Goal: Task Accomplishment & Management: Use online tool/utility

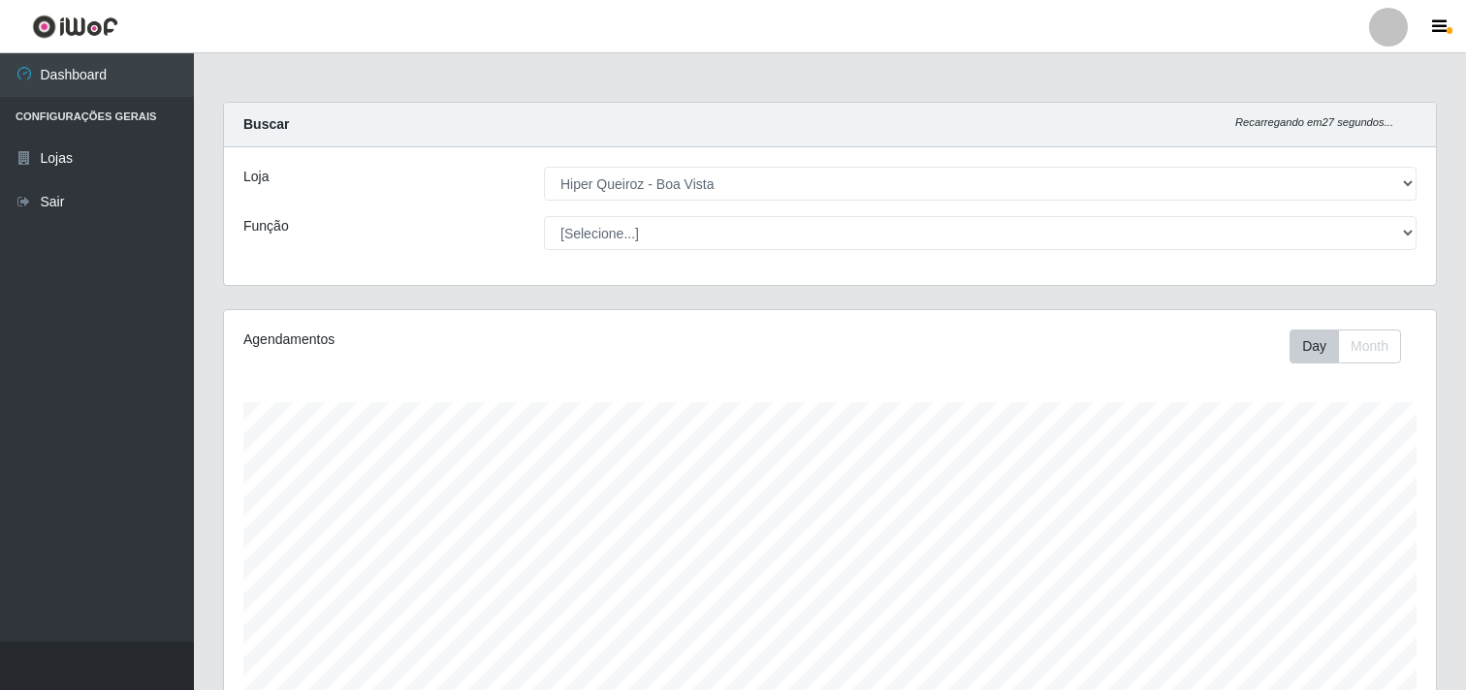
select select "514"
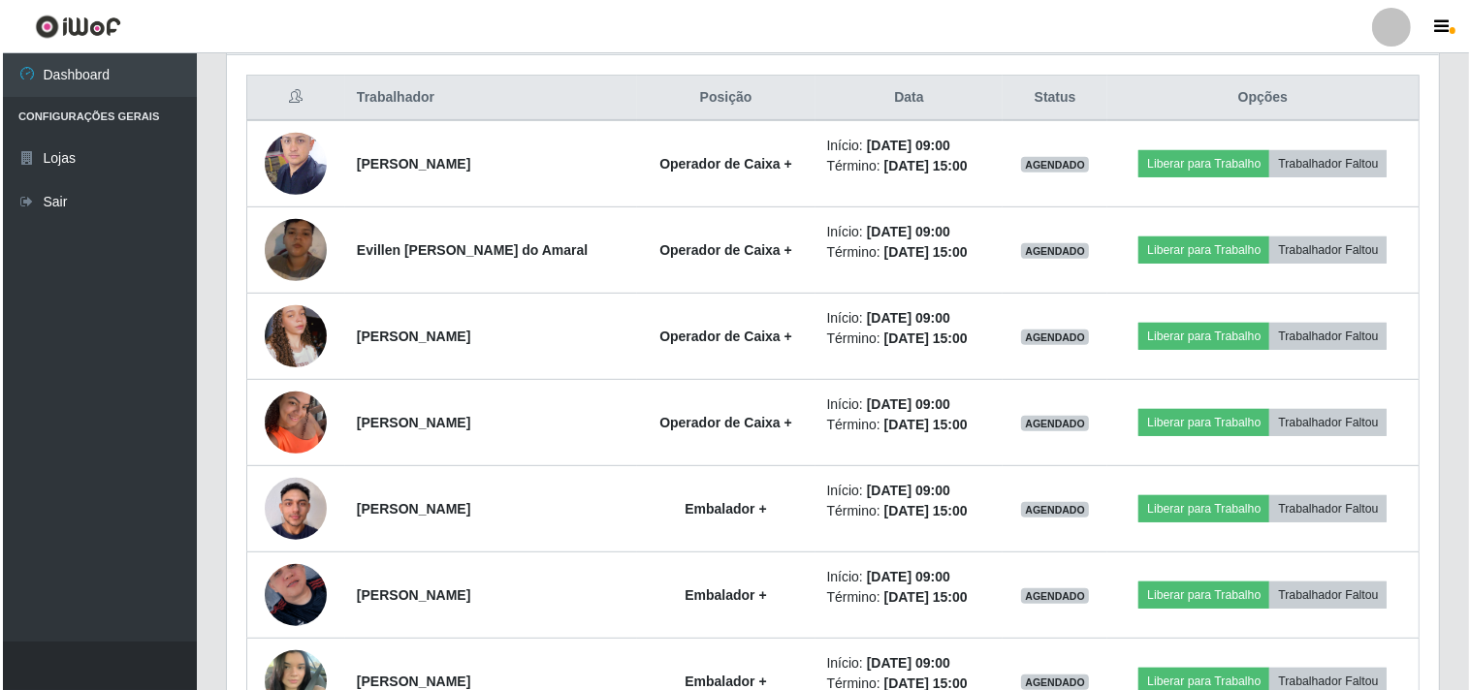
scroll to position [401, 1212]
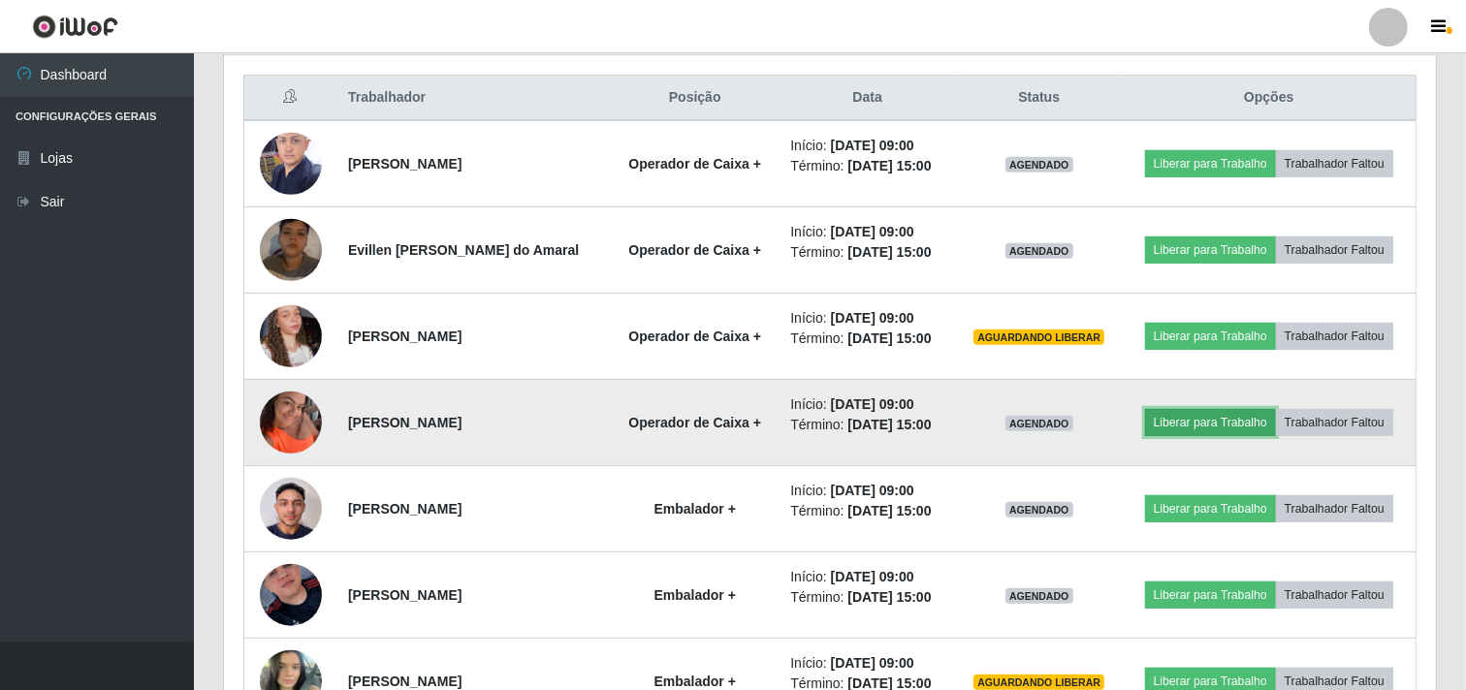
click at [1217, 410] on button "Liberar para Trabalho" at bounding box center [1210, 422] width 131 height 27
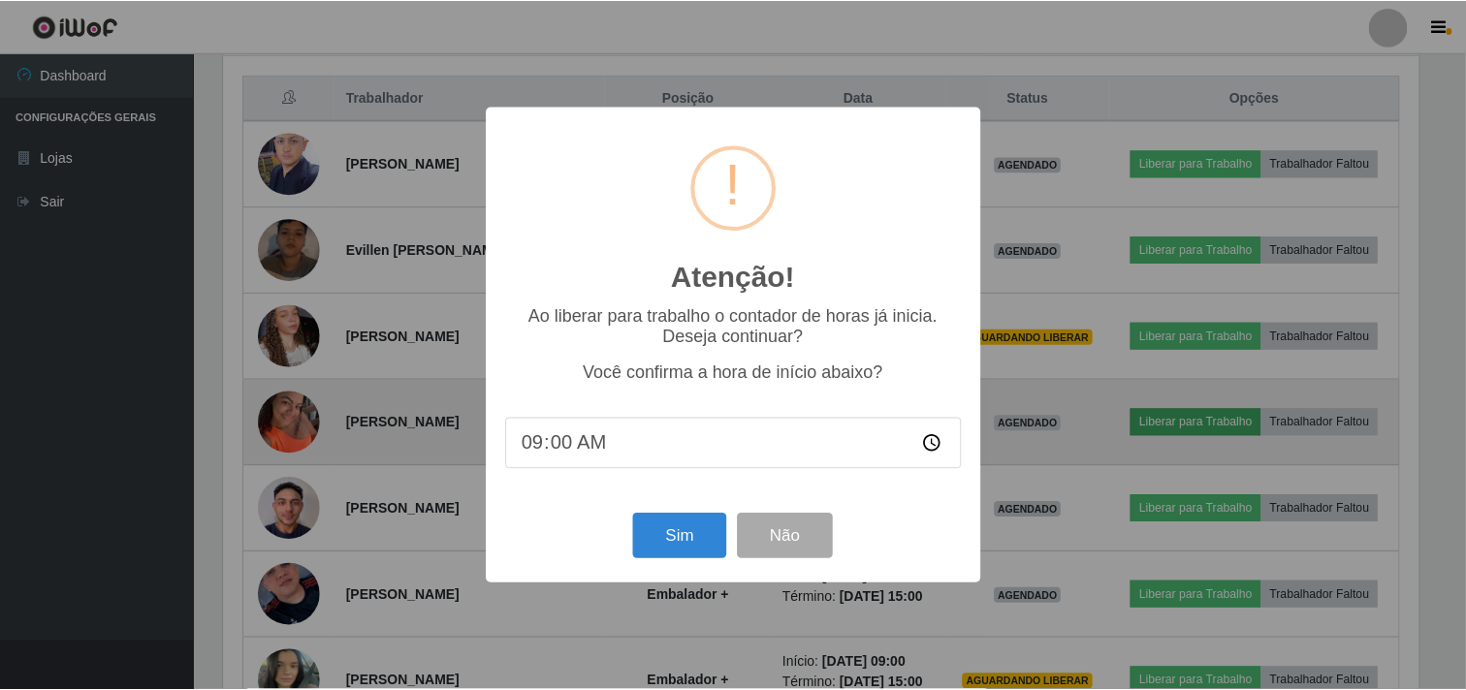
scroll to position [401, 1199]
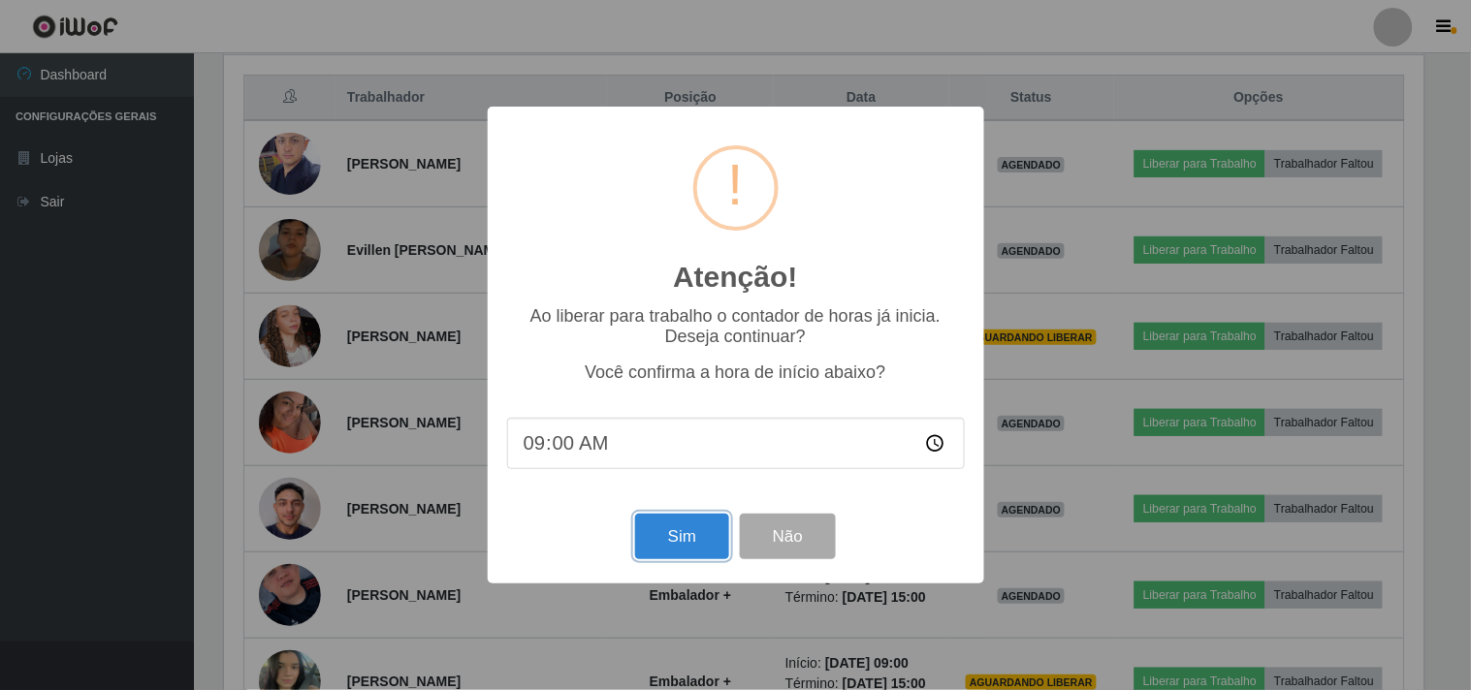
drag, startPoint x: 684, startPoint y: 536, endPoint x: 683, endPoint y: 510, distance: 26.2
click at [684, 528] on button "Sim" at bounding box center [682, 537] width 94 height 46
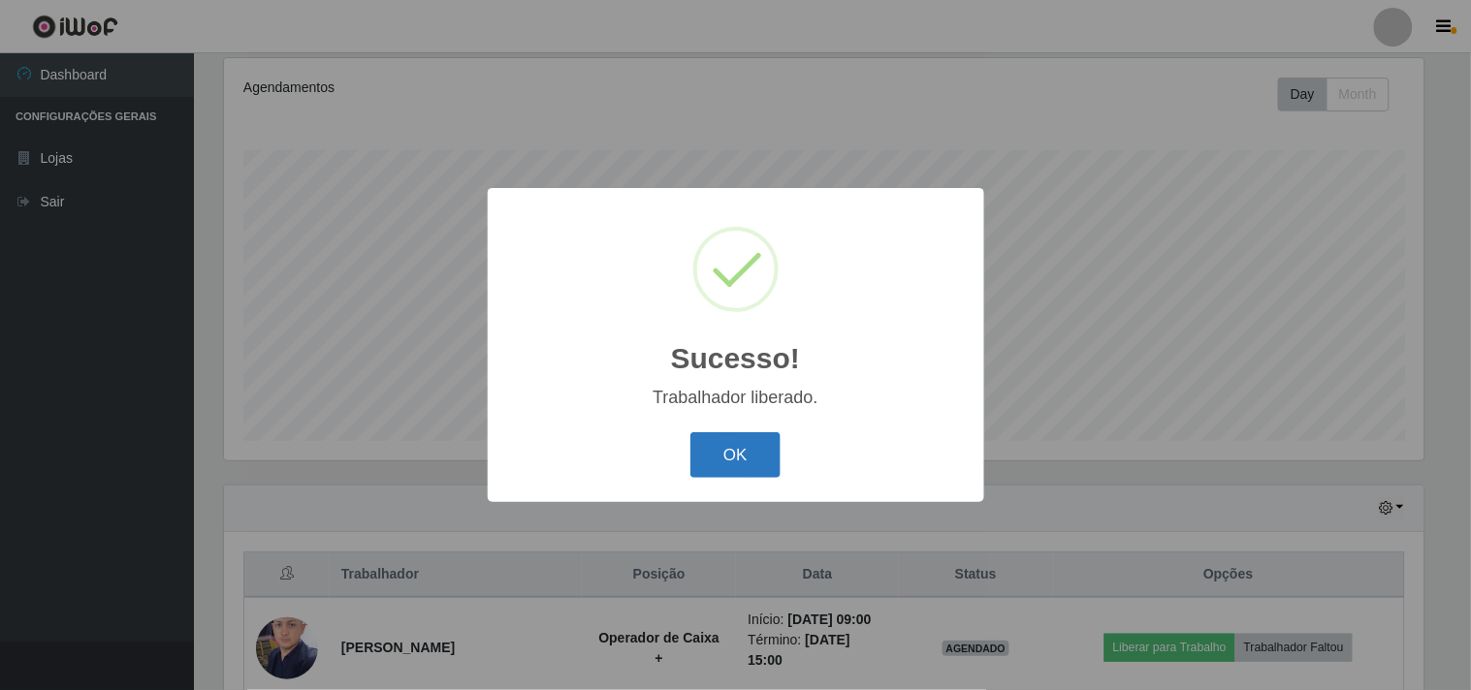
click at [715, 444] on button "OK" at bounding box center [735, 455] width 90 height 46
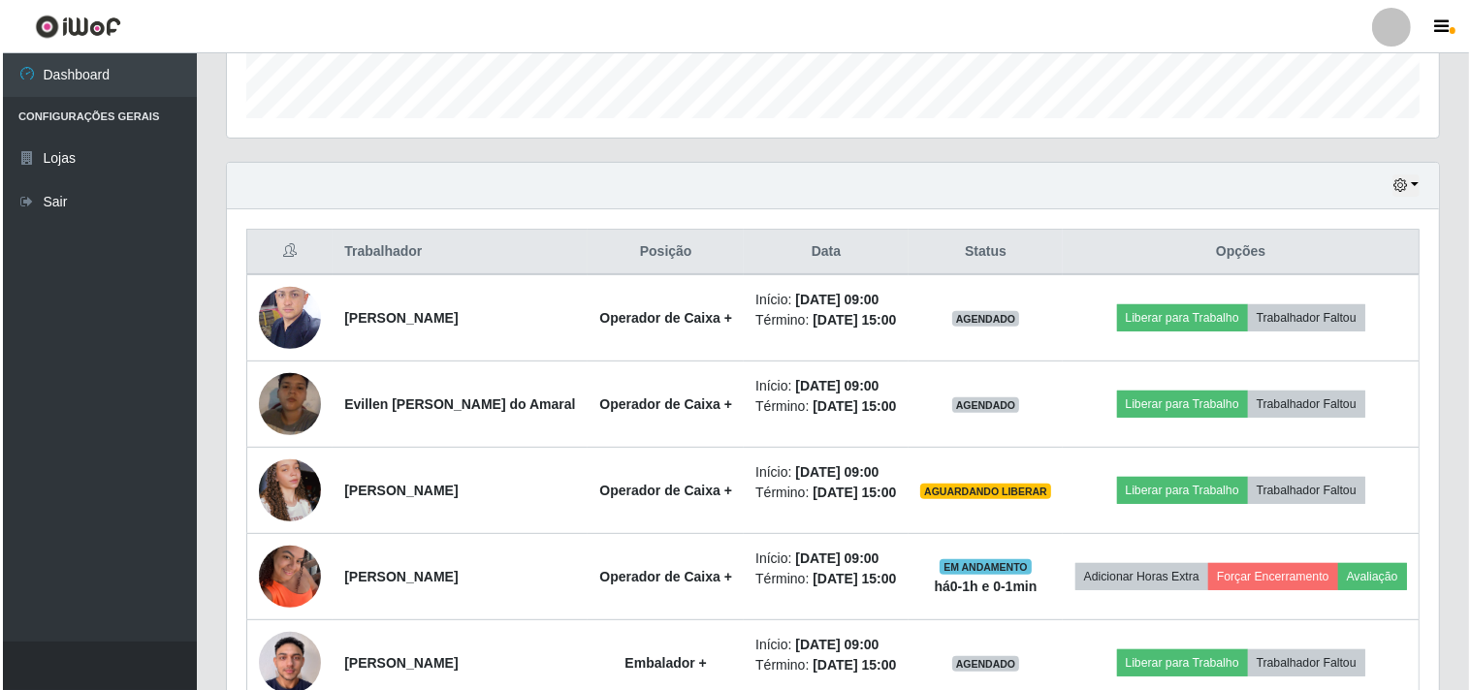
scroll to position [683, 0]
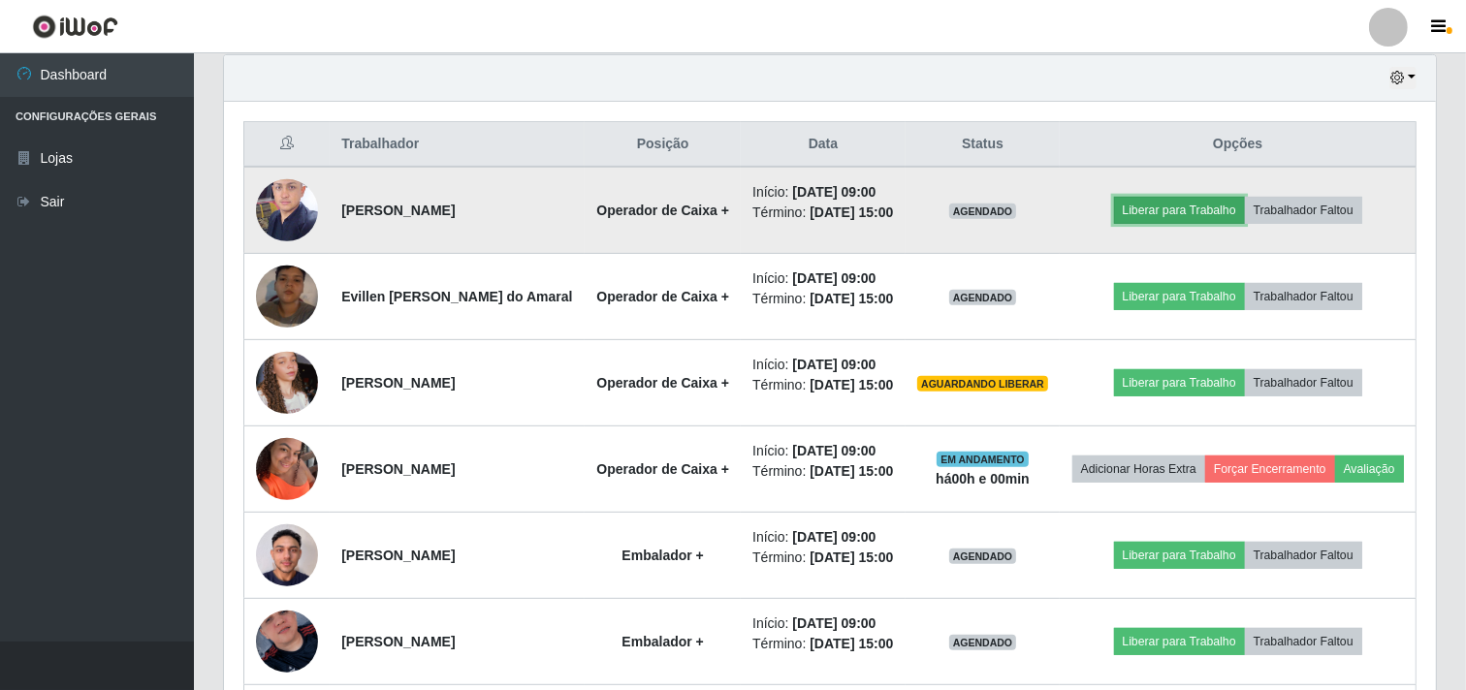
click at [1176, 219] on button "Liberar para Trabalho" at bounding box center [1179, 210] width 131 height 27
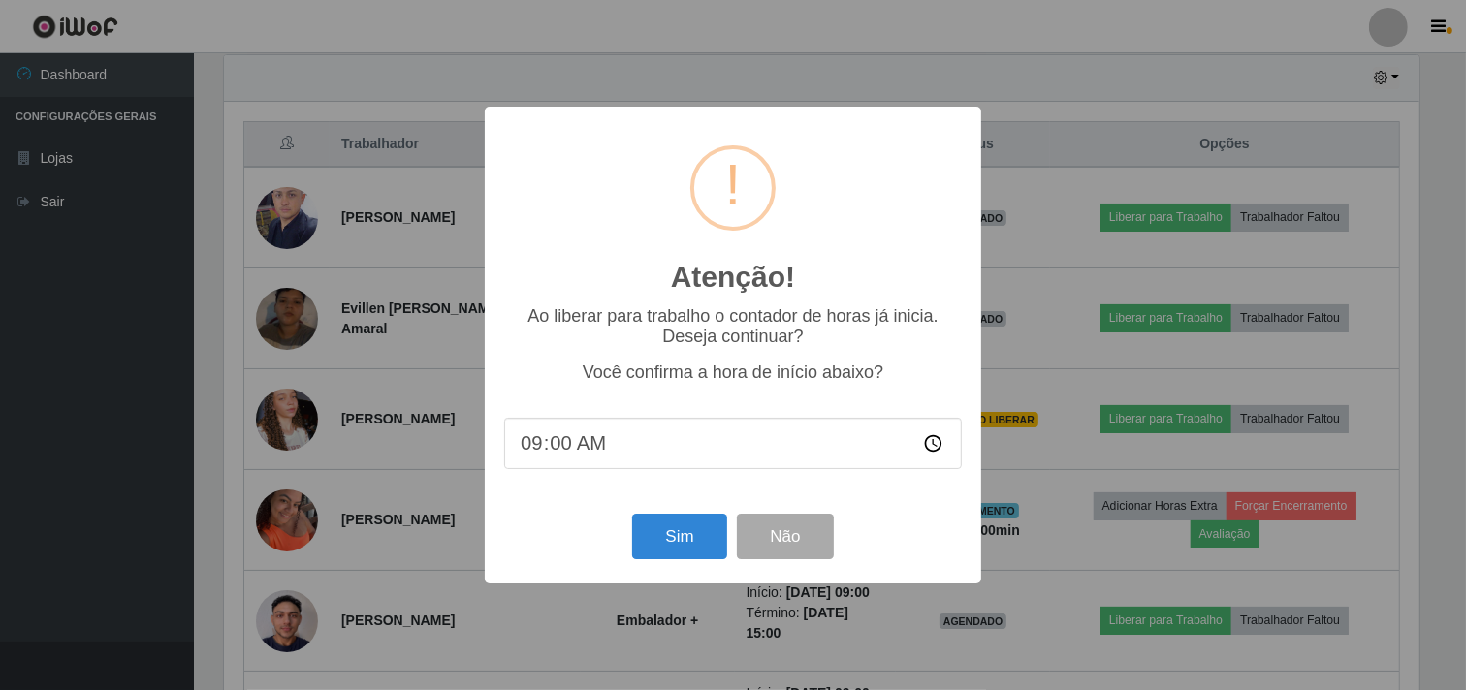
scroll to position [401, 1199]
click at [659, 554] on button "Sim" at bounding box center [682, 537] width 94 height 46
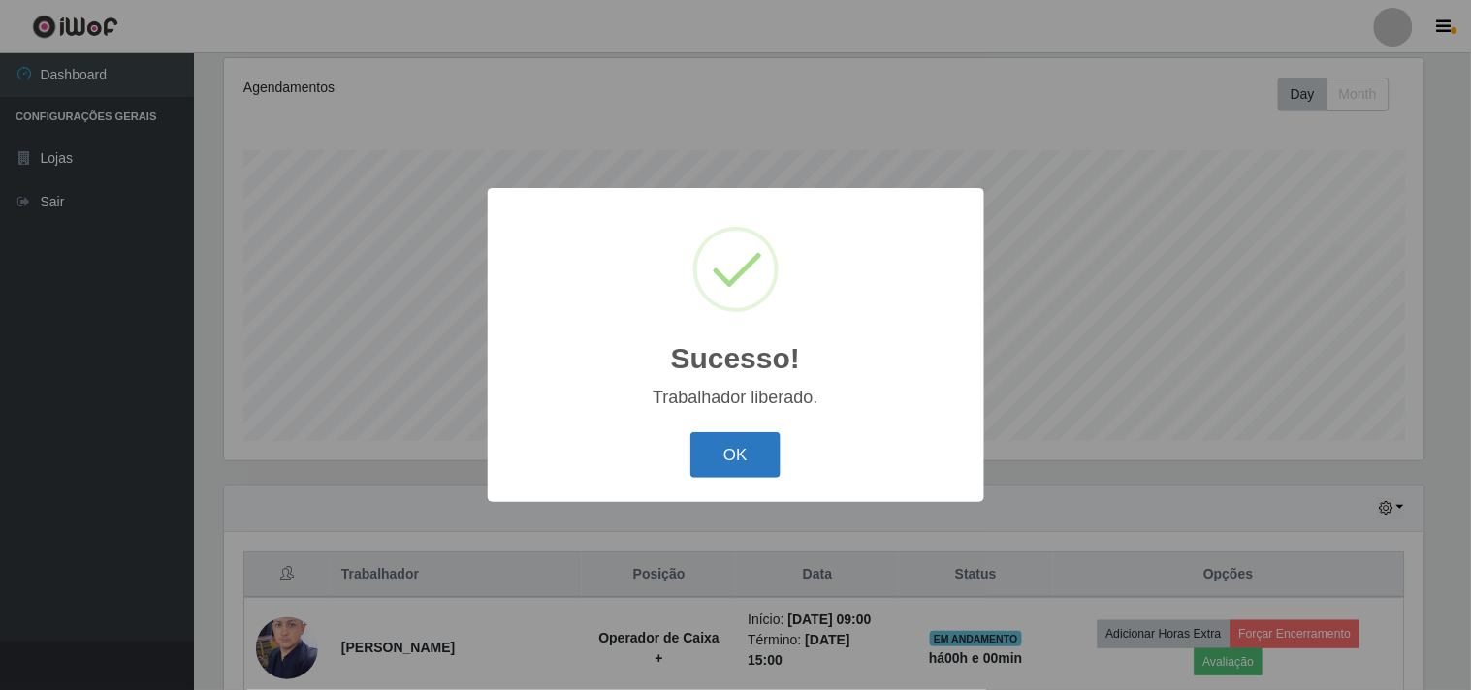
click at [721, 453] on button "OK" at bounding box center [735, 455] width 90 height 46
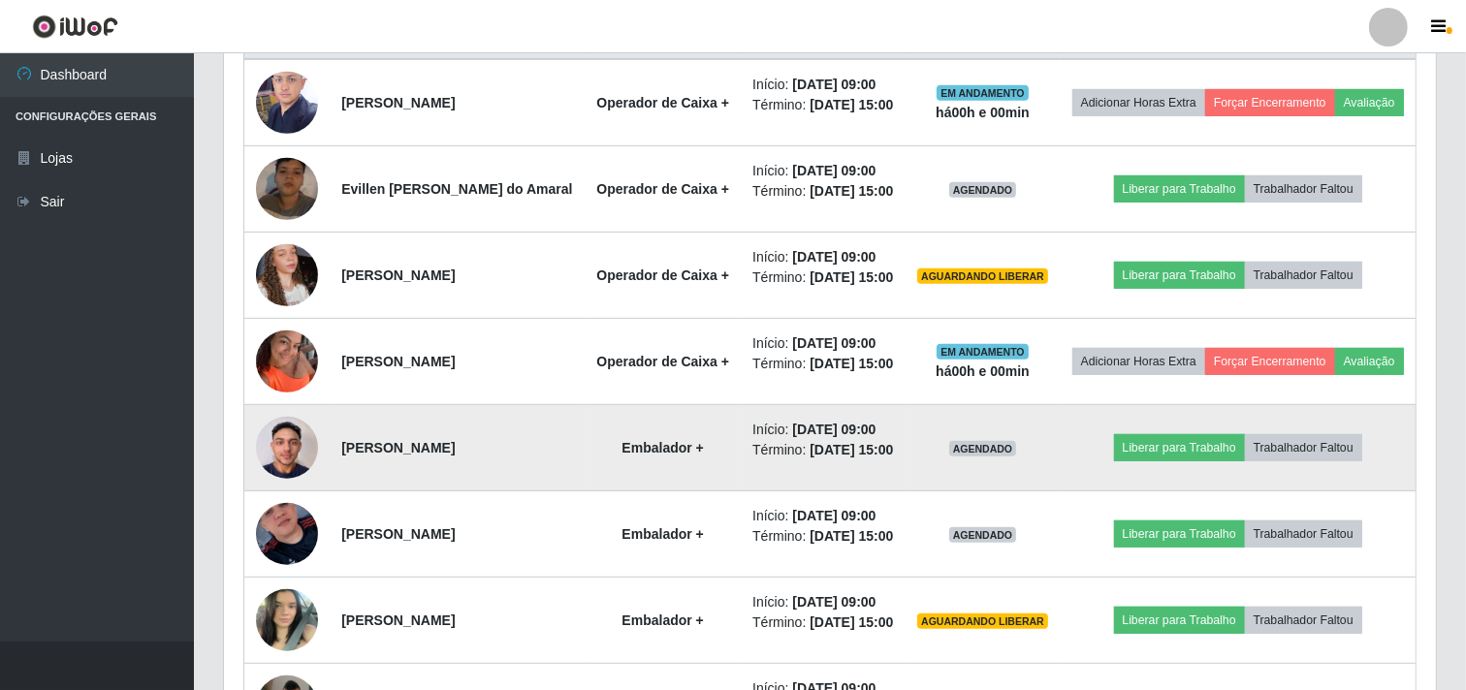
scroll to position [898, 0]
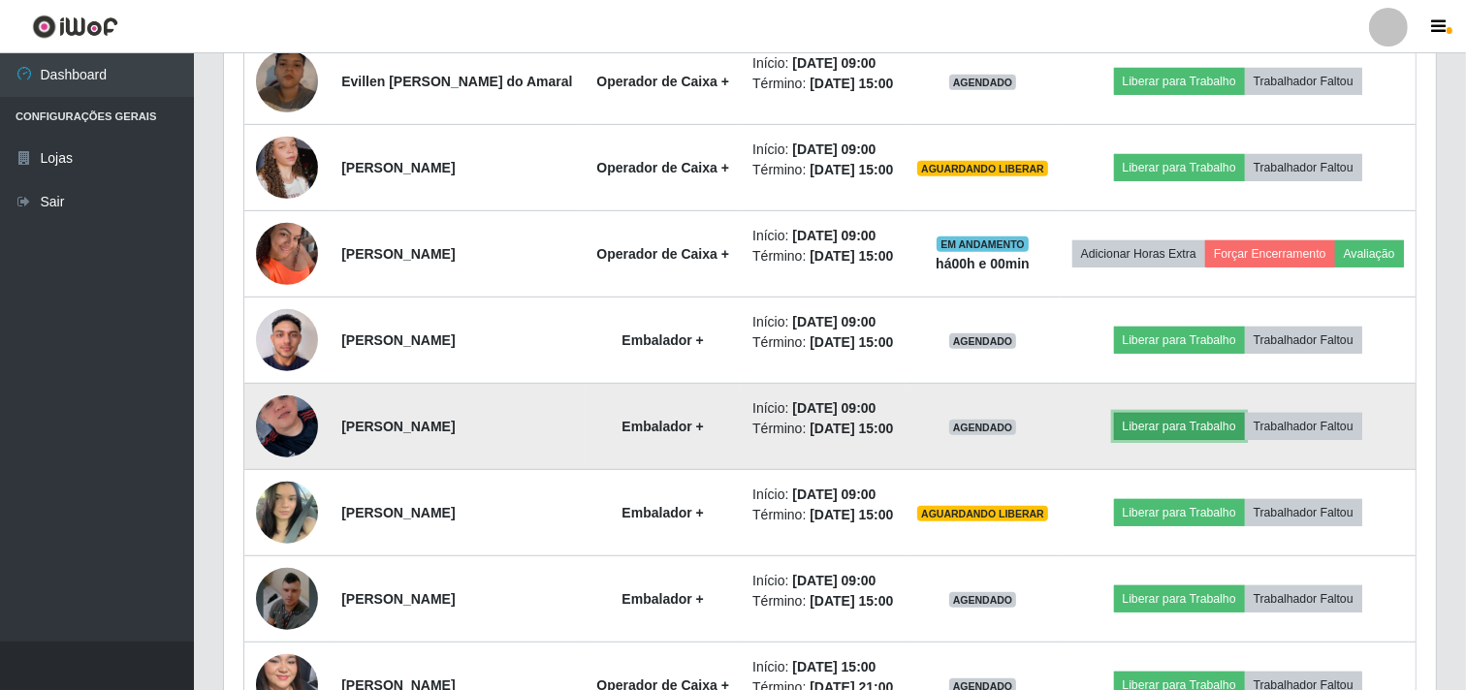
click at [1185, 440] on button "Liberar para Trabalho" at bounding box center [1179, 426] width 131 height 27
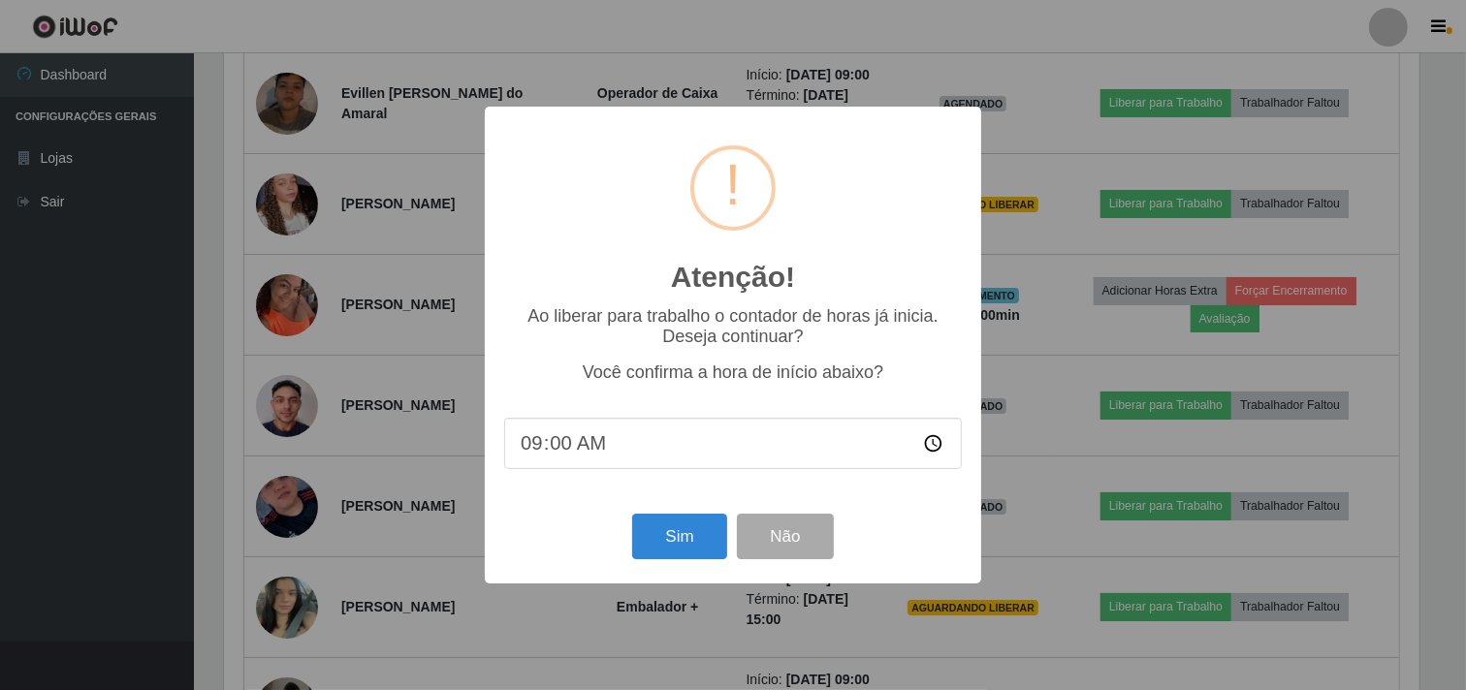
scroll to position [401, 1199]
click at [684, 534] on button "Sim" at bounding box center [682, 537] width 94 height 46
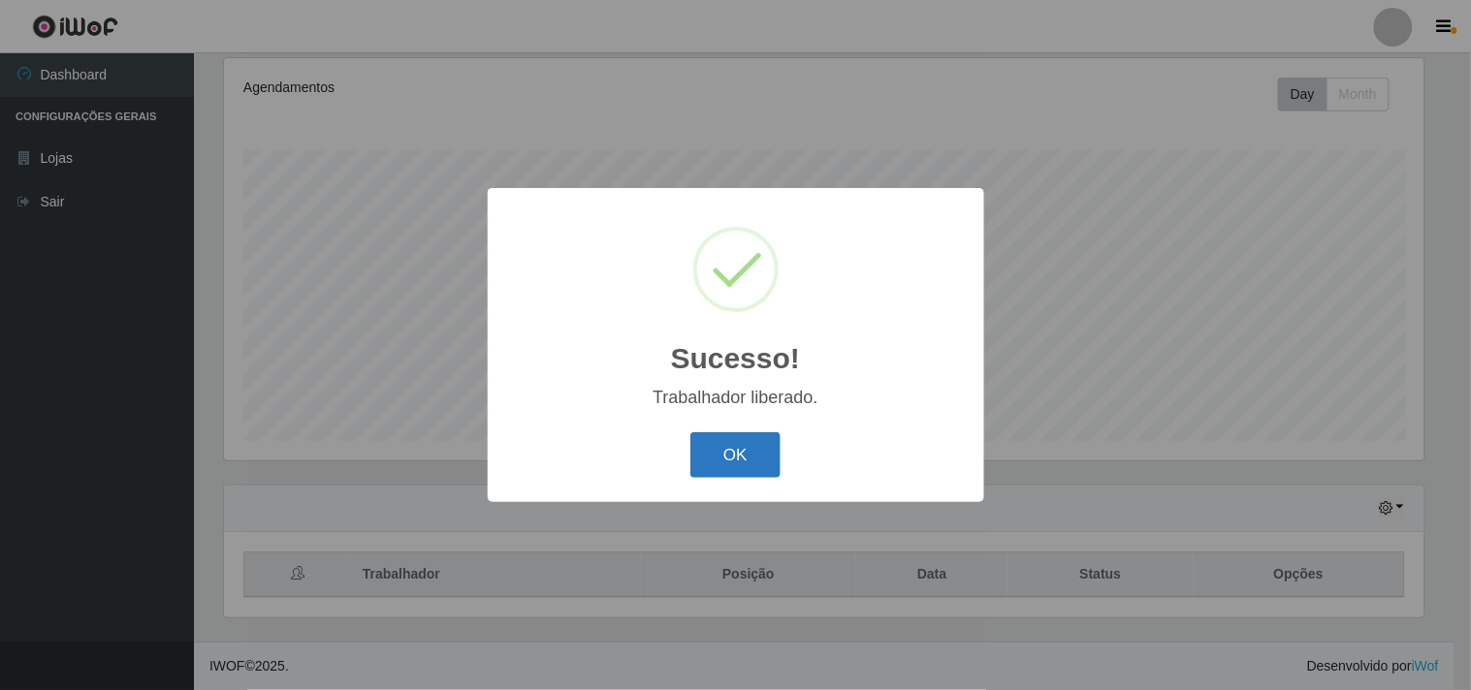
click at [715, 456] on button "OK" at bounding box center [735, 455] width 90 height 46
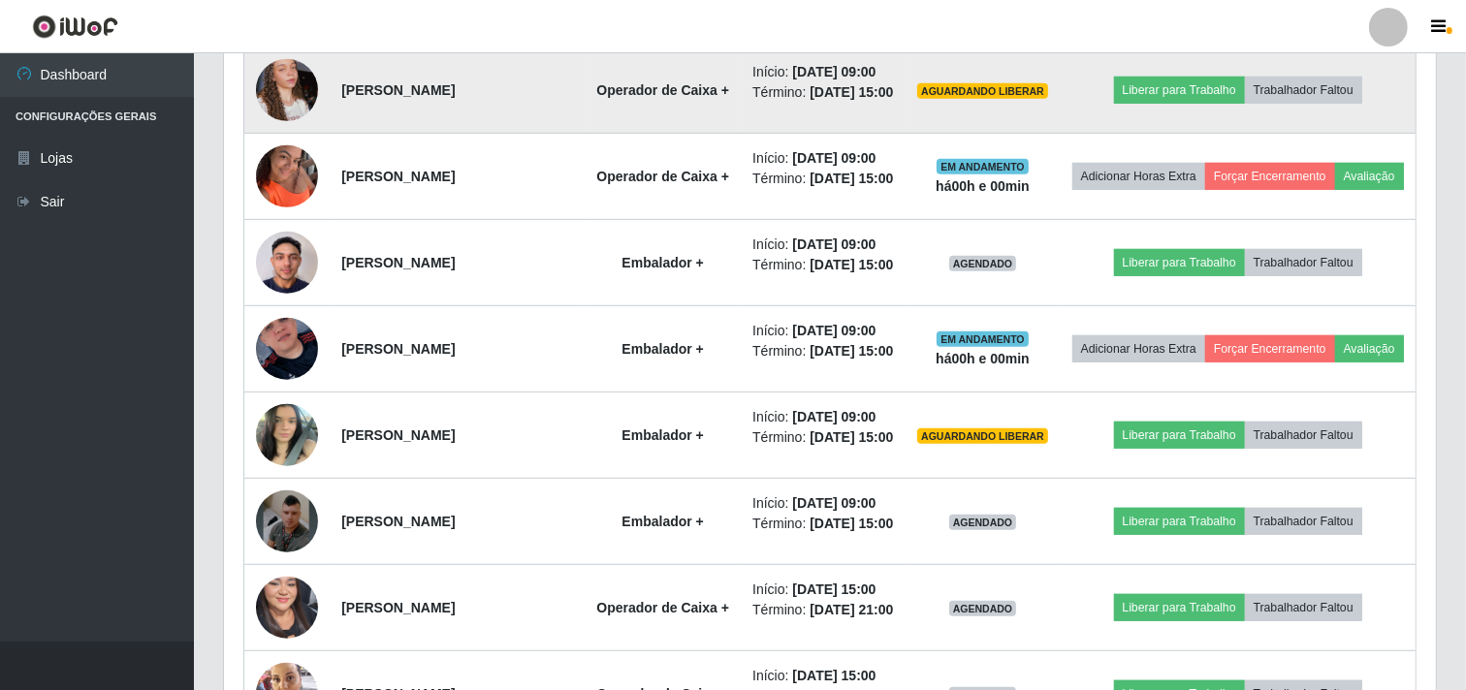
scroll to position [1005, 0]
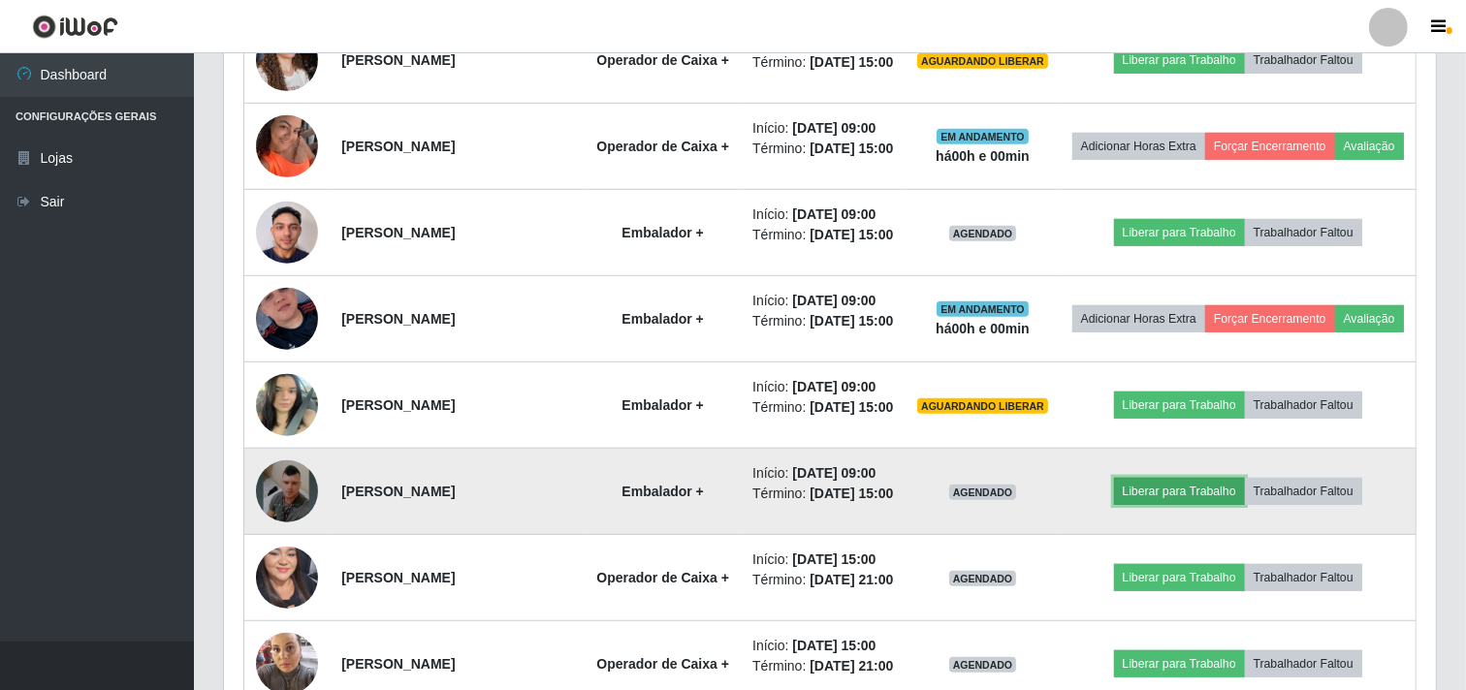
click at [1190, 505] on button "Liberar para Trabalho" at bounding box center [1179, 491] width 131 height 27
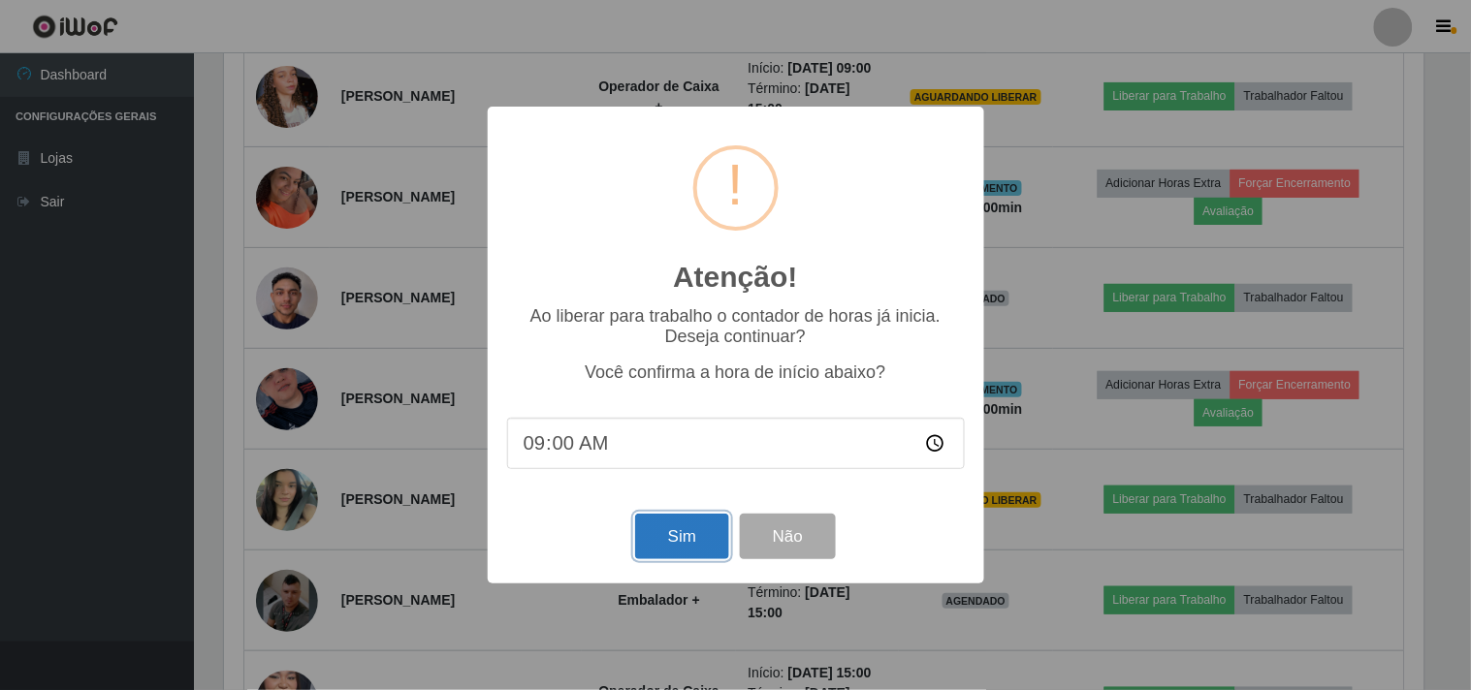
click at [653, 545] on button "Sim" at bounding box center [682, 537] width 94 height 46
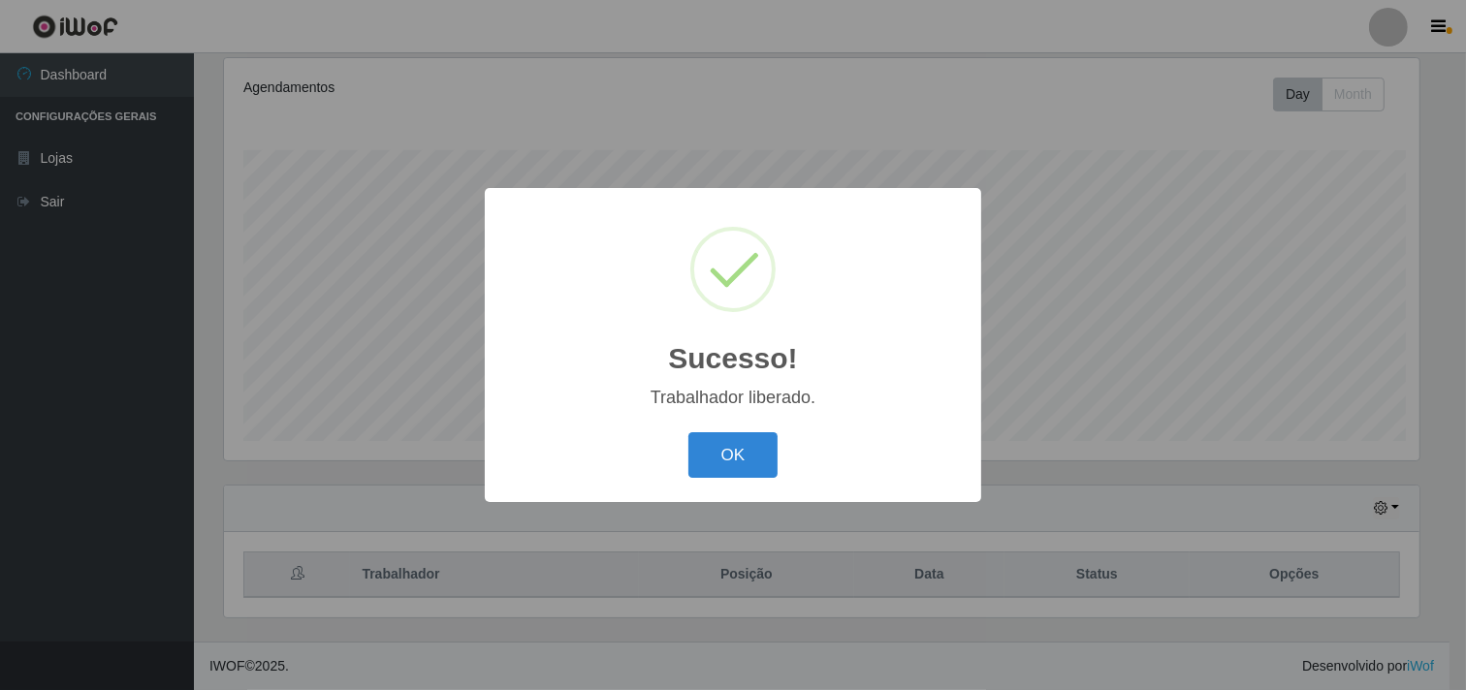
scroll to position [401, 1199]
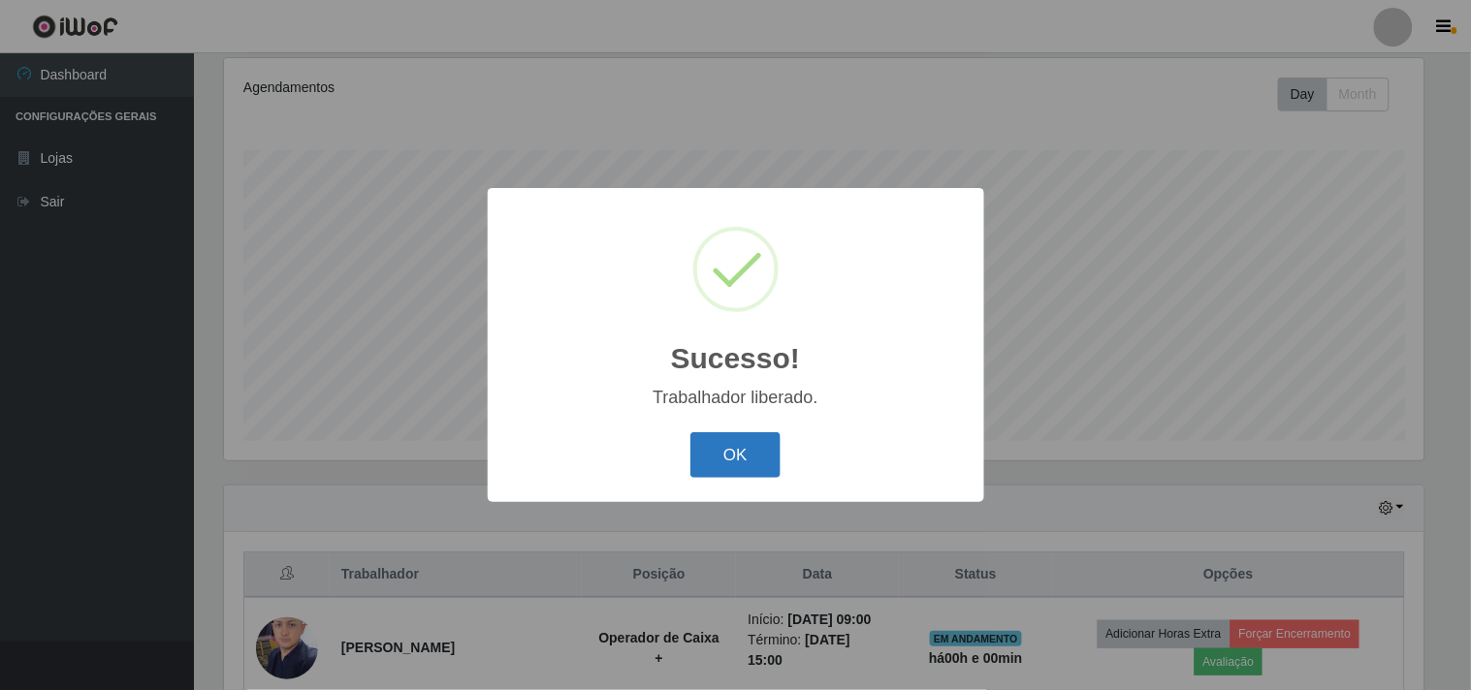
click at [747, 436] on button "OK" at bounding box center [735, 455] width 90 height 46
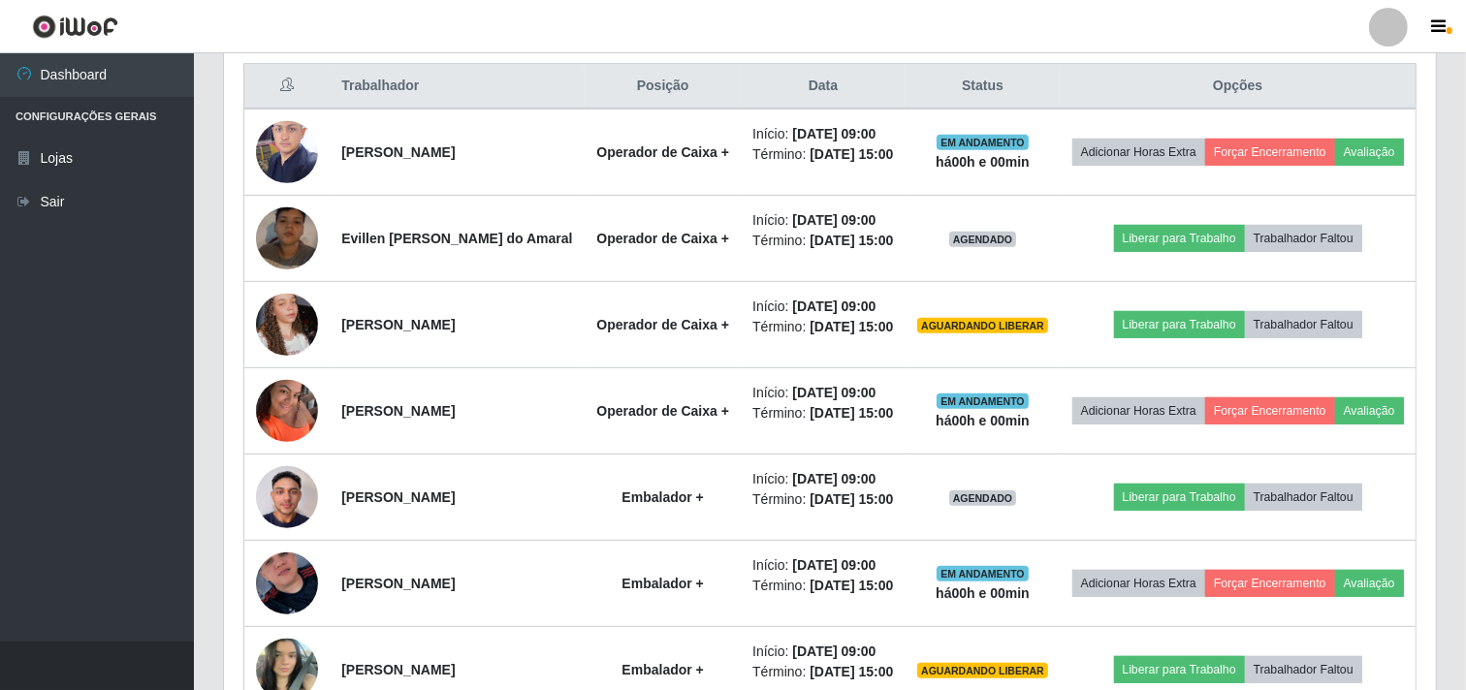
scroll to position [790, 0]
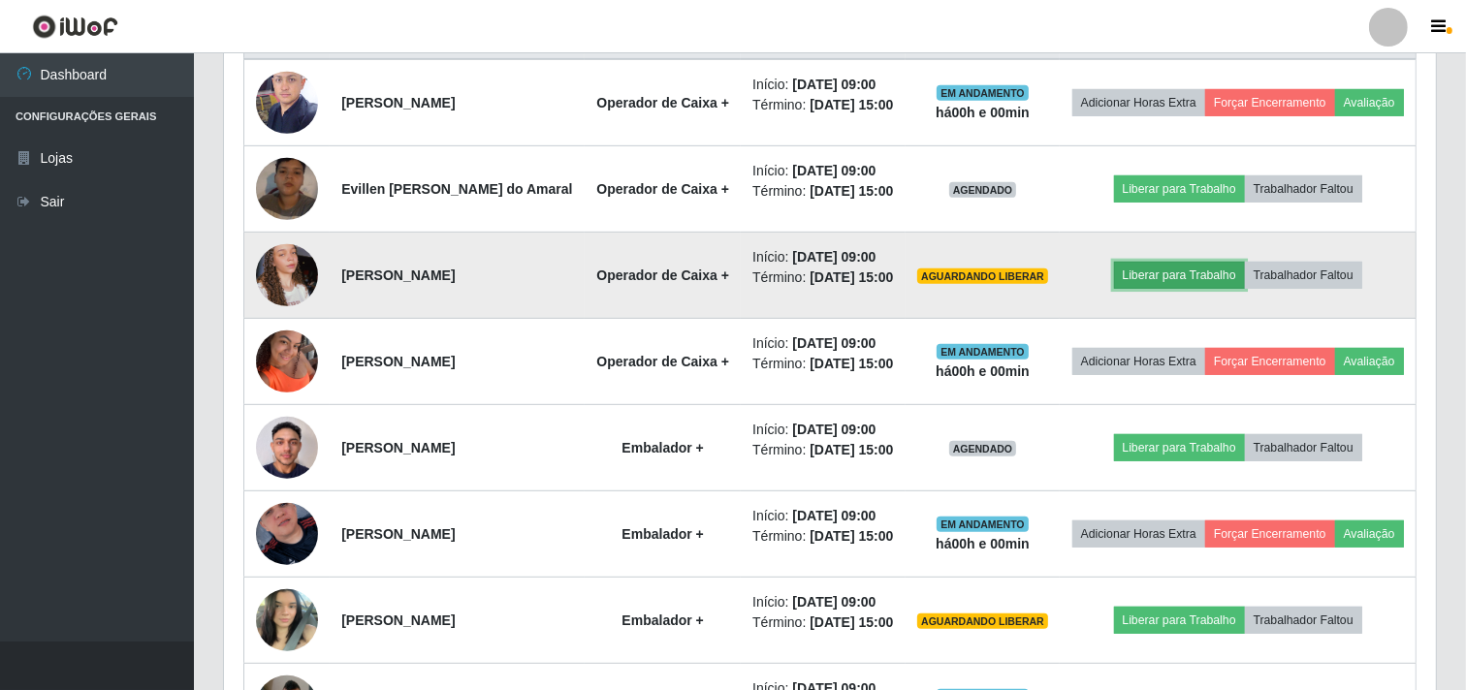
click at [1184, 289] on button "Liberar para Trabalho" at bounding box center [1179, 275] width 131 height 27
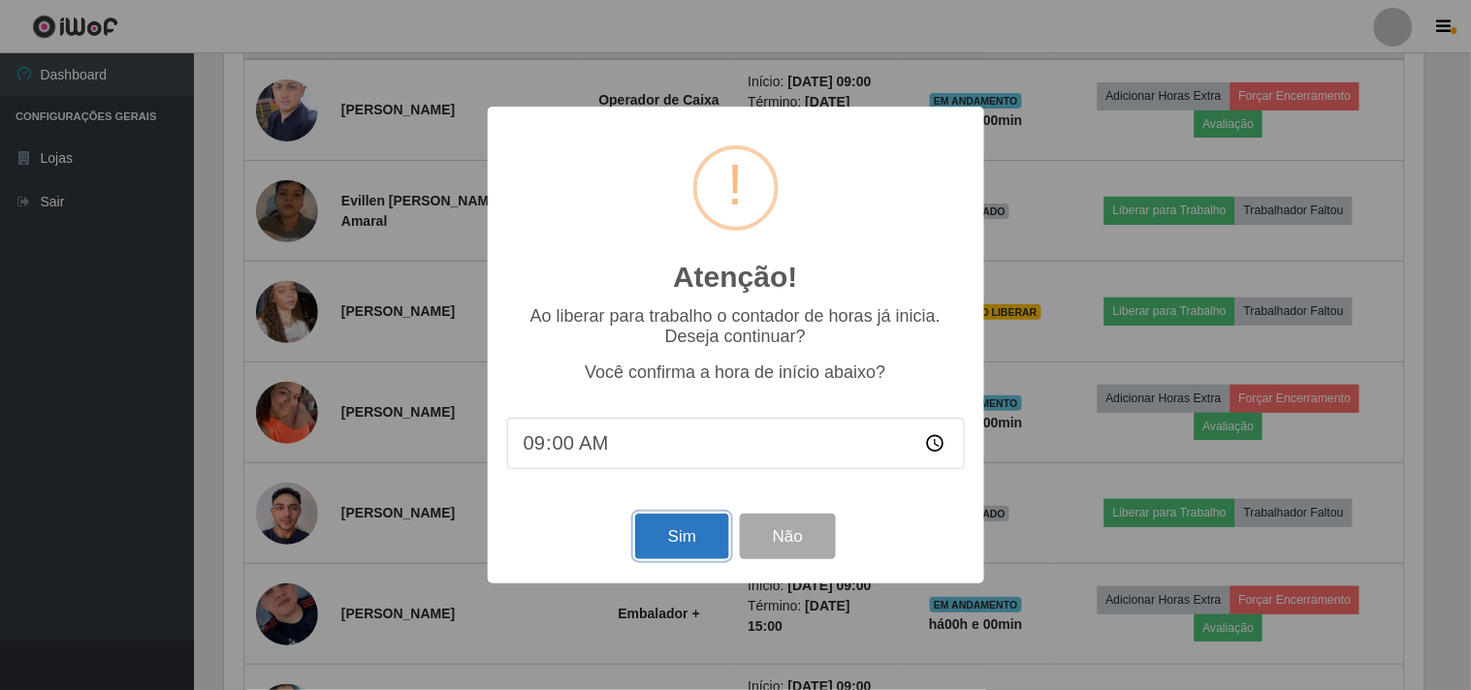
click at [669, 546] on button "Sim" at bounding box center [682, 537] width 94 height 46
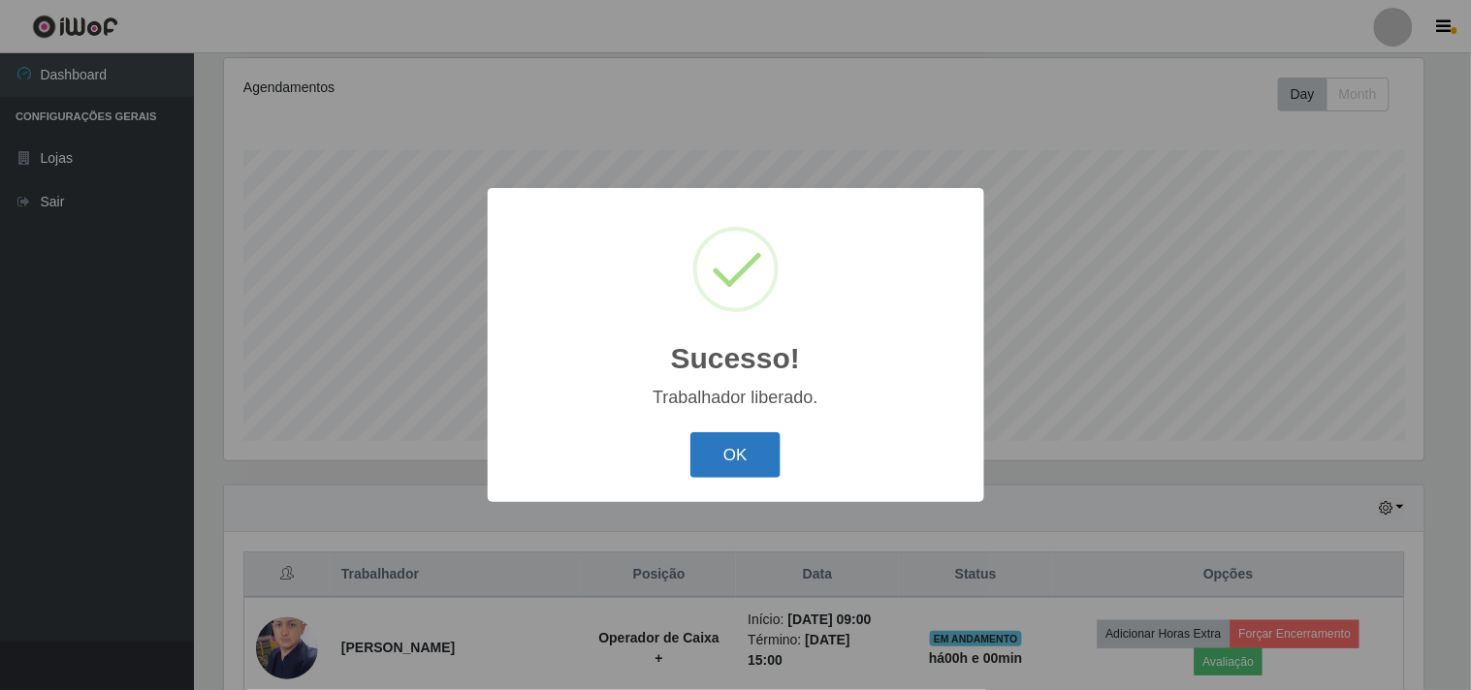
click at [745, 456] on button "OK" at bounding box center [735, 455] width 90 height 46
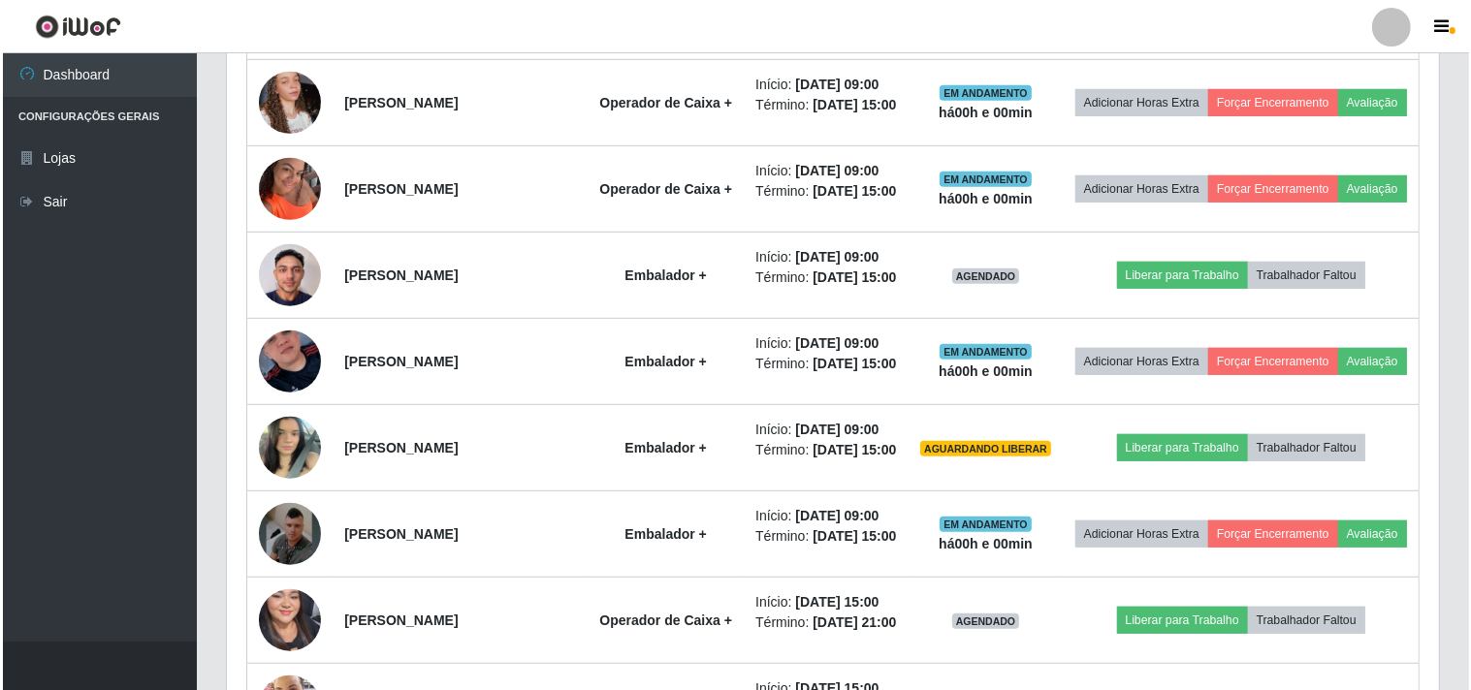
scroll to position [1005, 0]
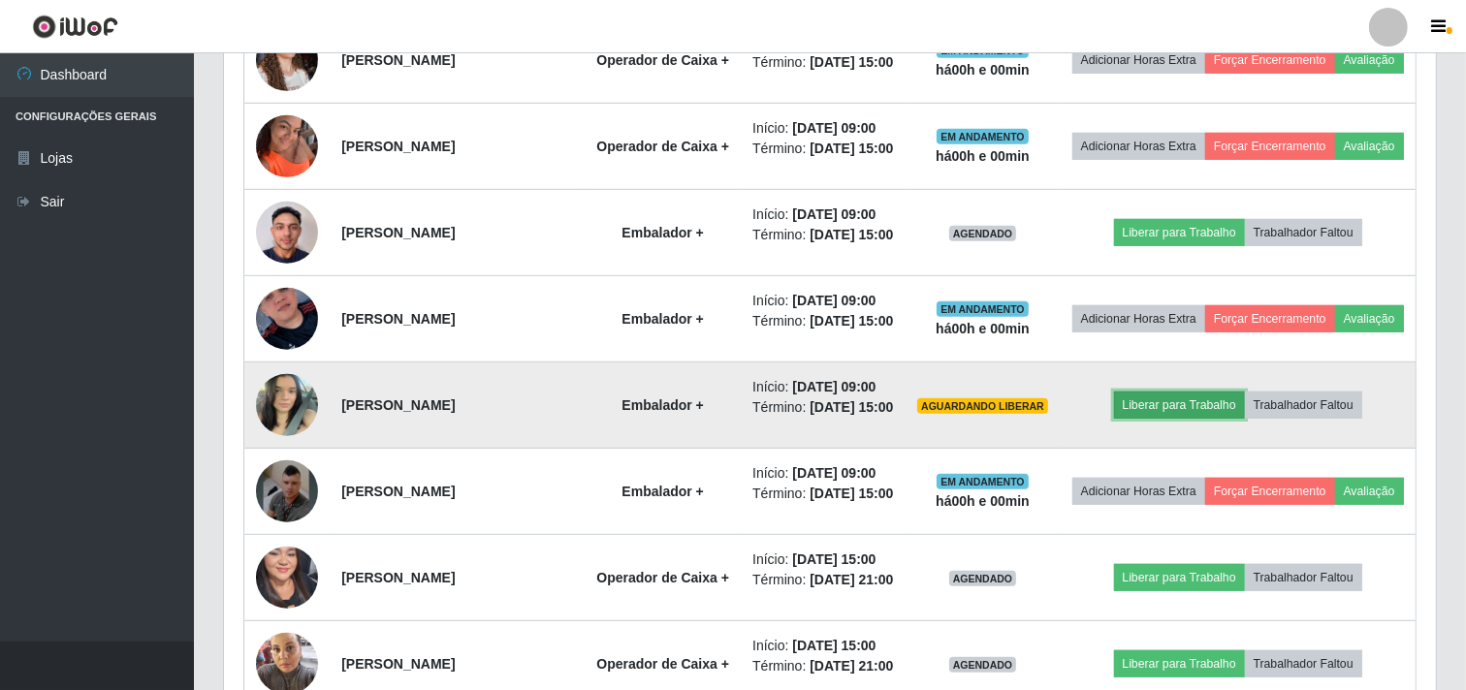
click at [1168, 419] on button "Liberar para Trabalho" at bounding box center [1179, 405] width 131 height 27
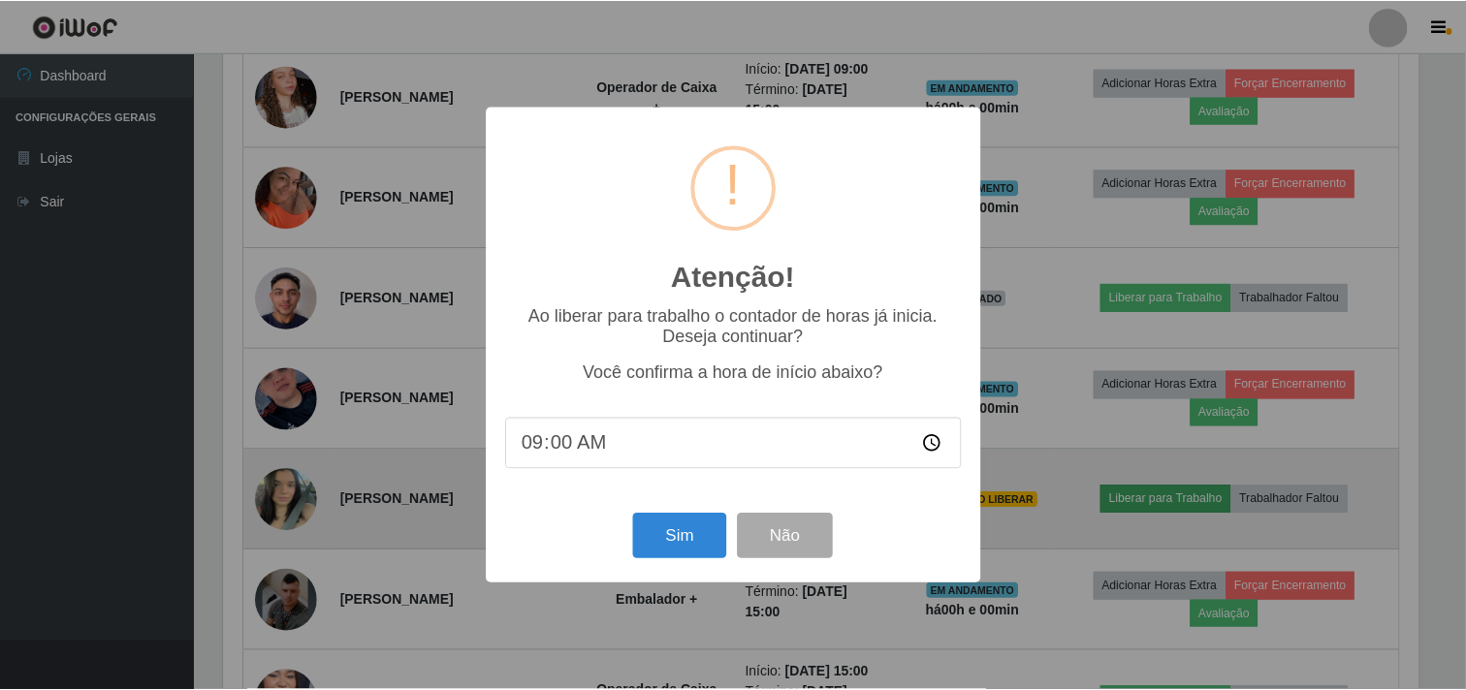
scroll to position [401, 1199]
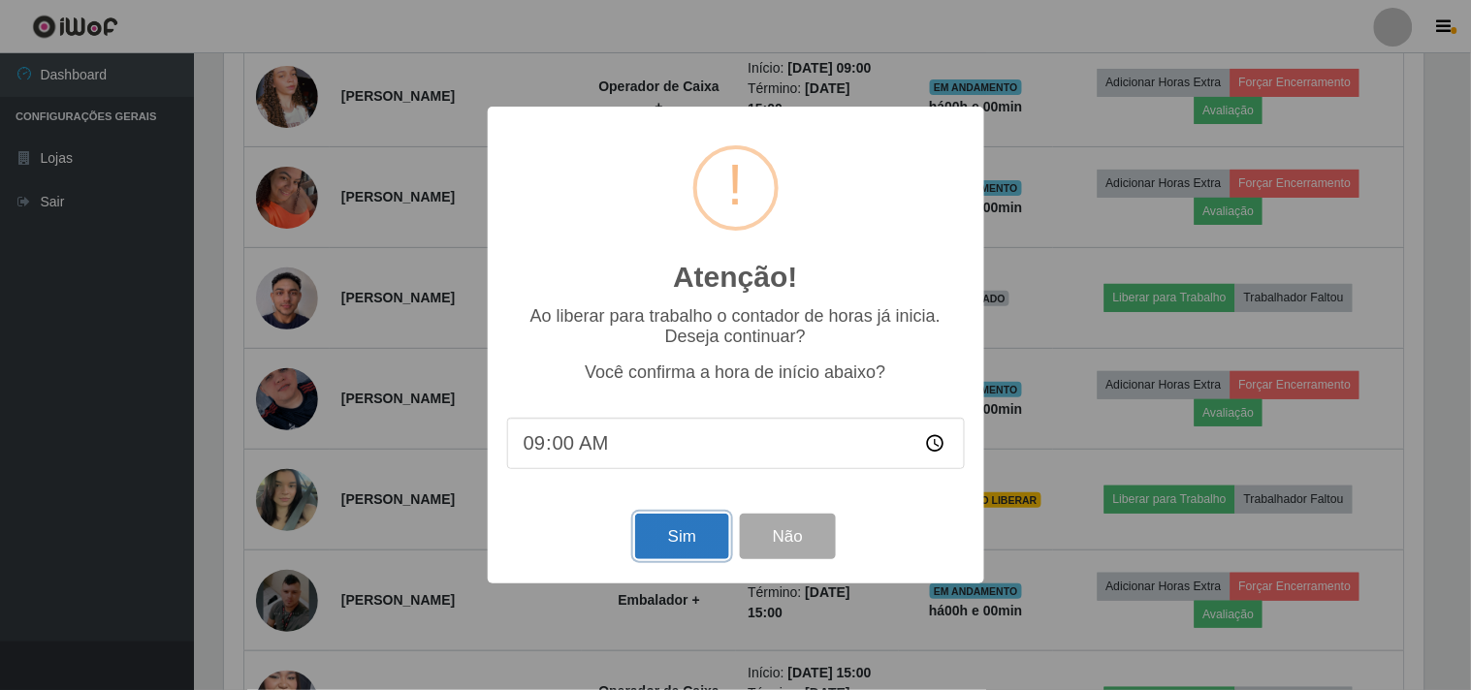
click at [691, 540] on button "Sim" at bounding box center [682, 537] width 94 height 46
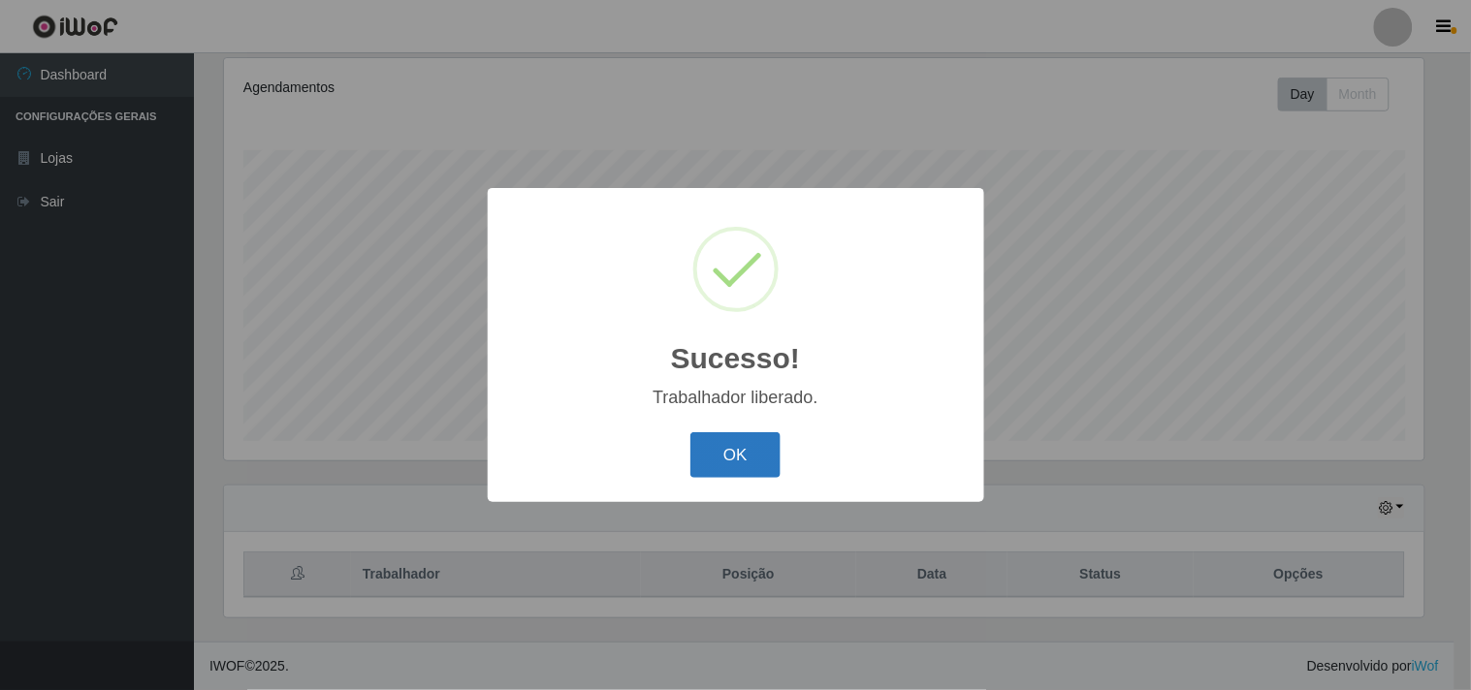
click at [719, 457] on button "OK" at bounding box center [735, 455] width 90 height 46
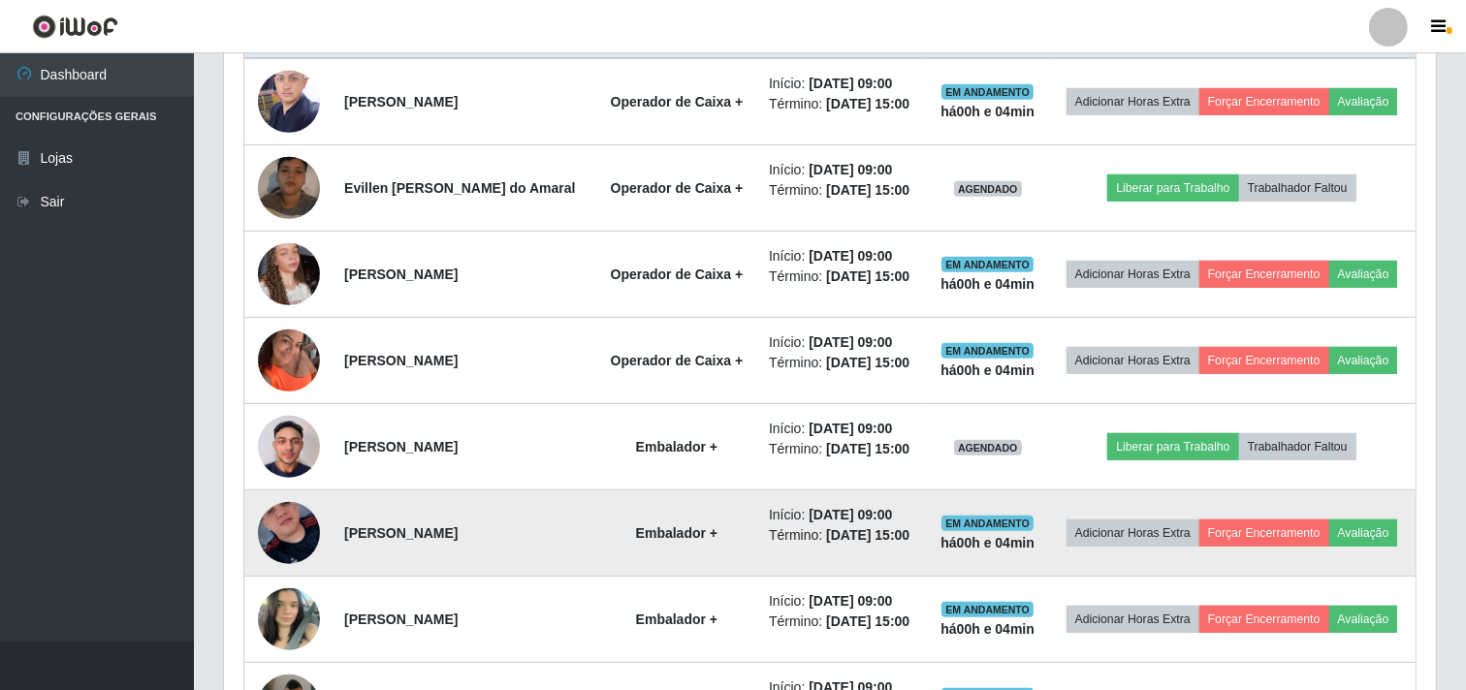
scroll to position [683, 0]
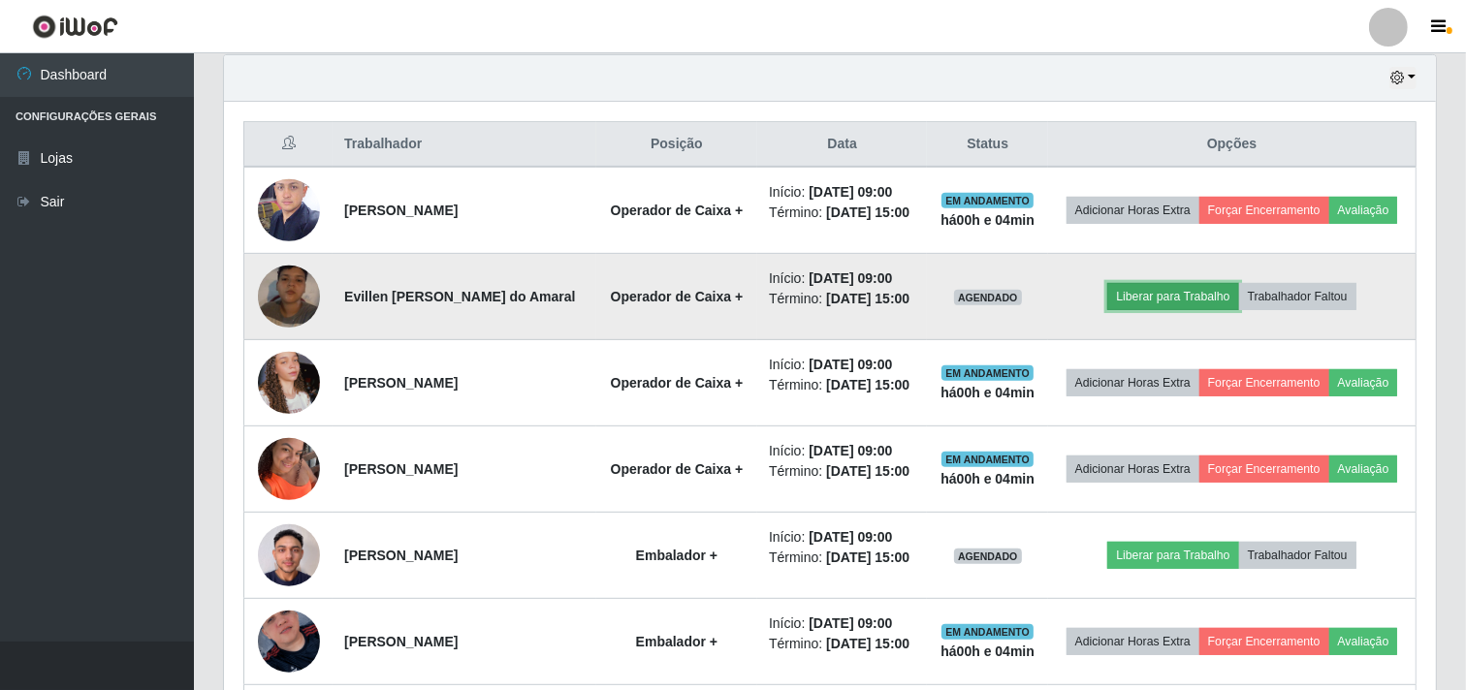
click at [1212, 310] on button "Liberar para Trabalho" at bounding box center [1172, 296] width 131 height 27
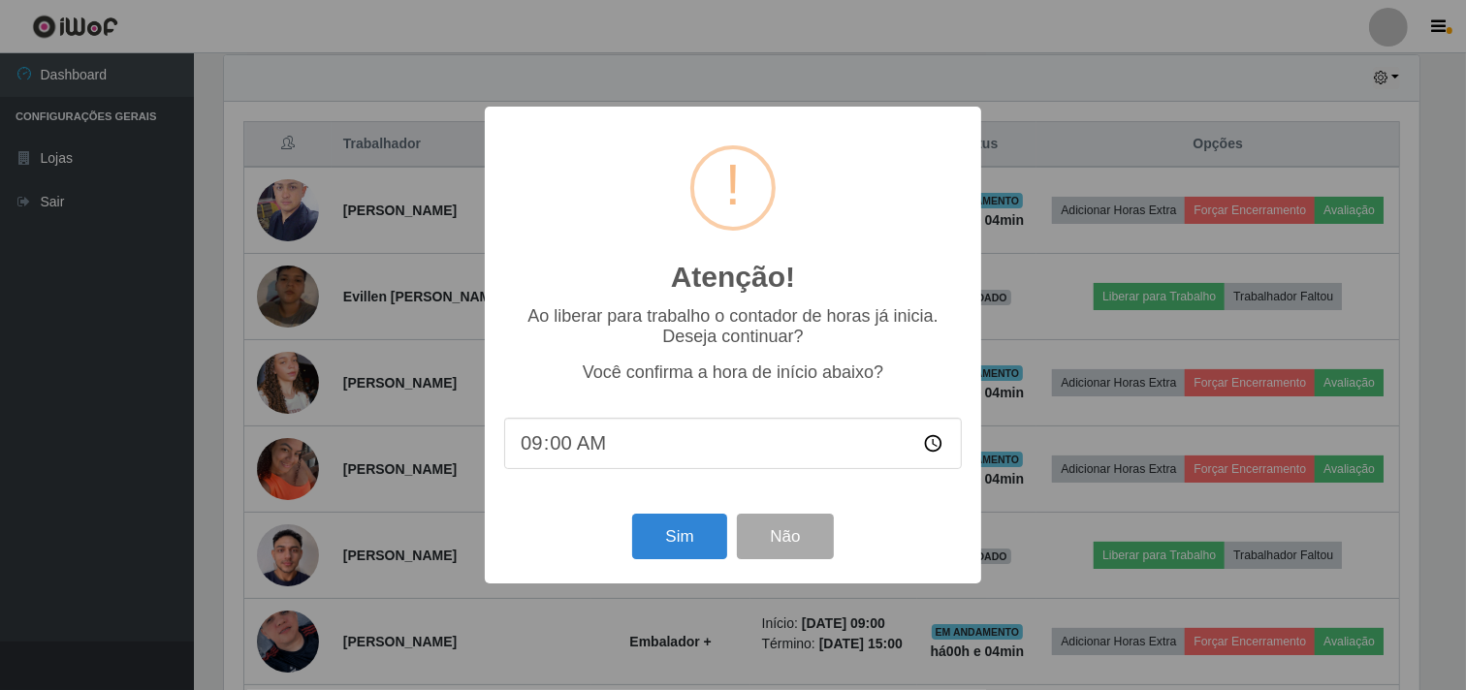
scroll to position [401, 1199]
drag, startPoint x: 672, startPoint y: 547, endPoint x: 676, endPoint y: 529, distance: 17.9
click at [674, 538] on button "Sim" at bounding box center [682, 537] width 94 height 46
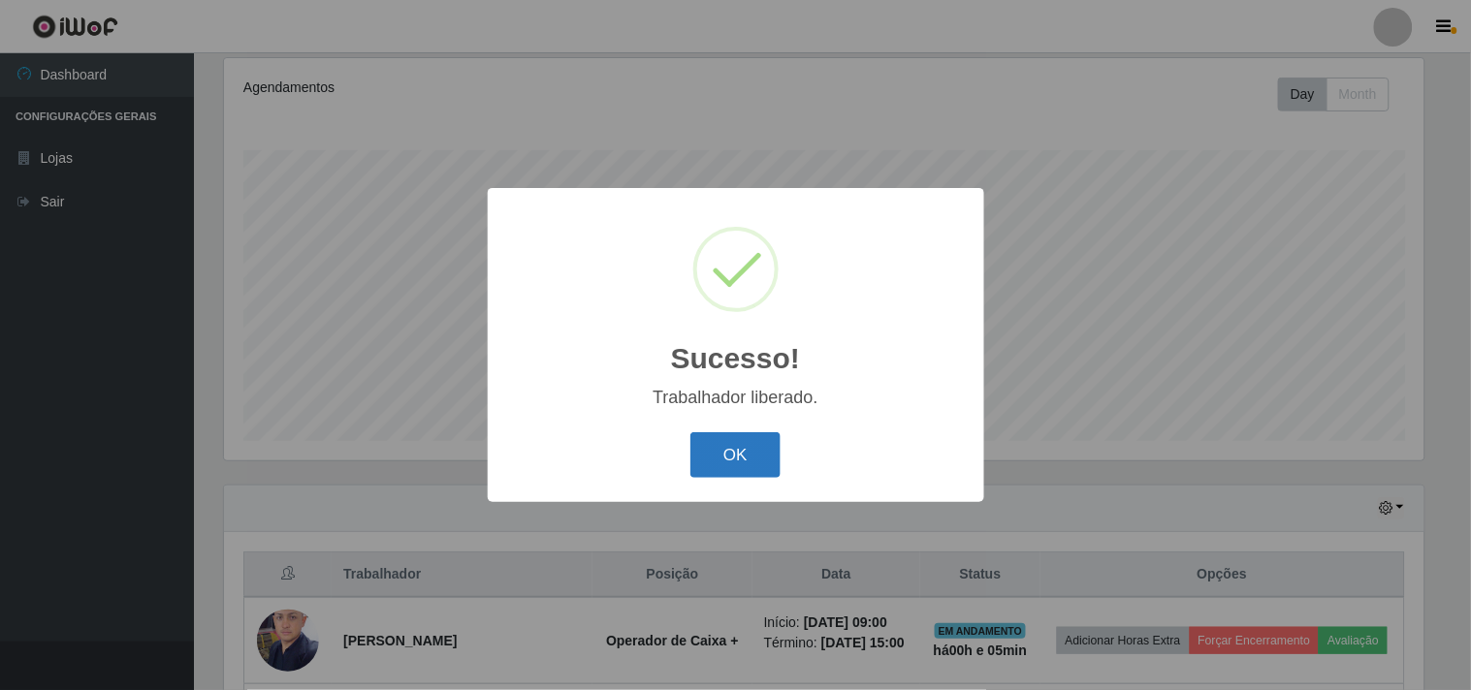
click at [719, 454] on button "OK" at bounding box center [735, 455] width 90 height 46
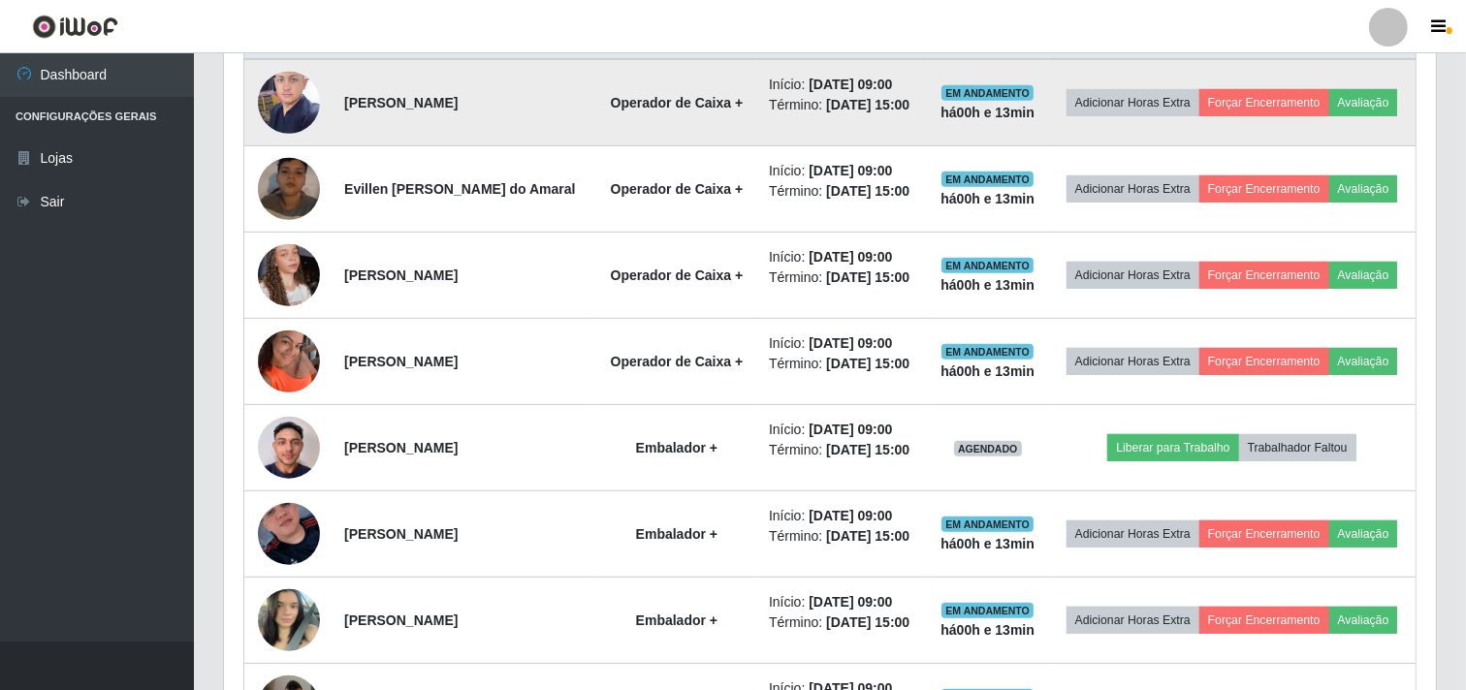
scroll to position [898, 0]
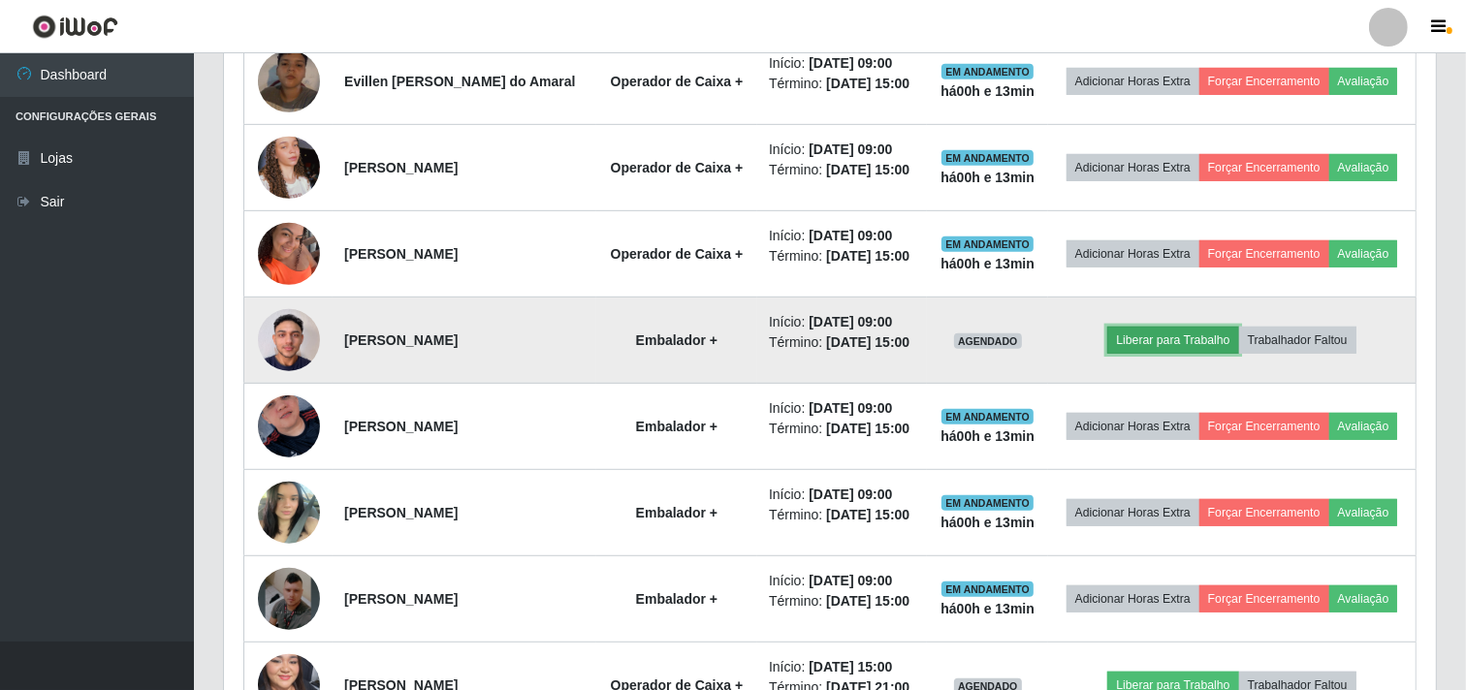
click at [1161, 354] on button "Liberar para Trabalho" at bounding box center [1172, 340] width 131 height 27
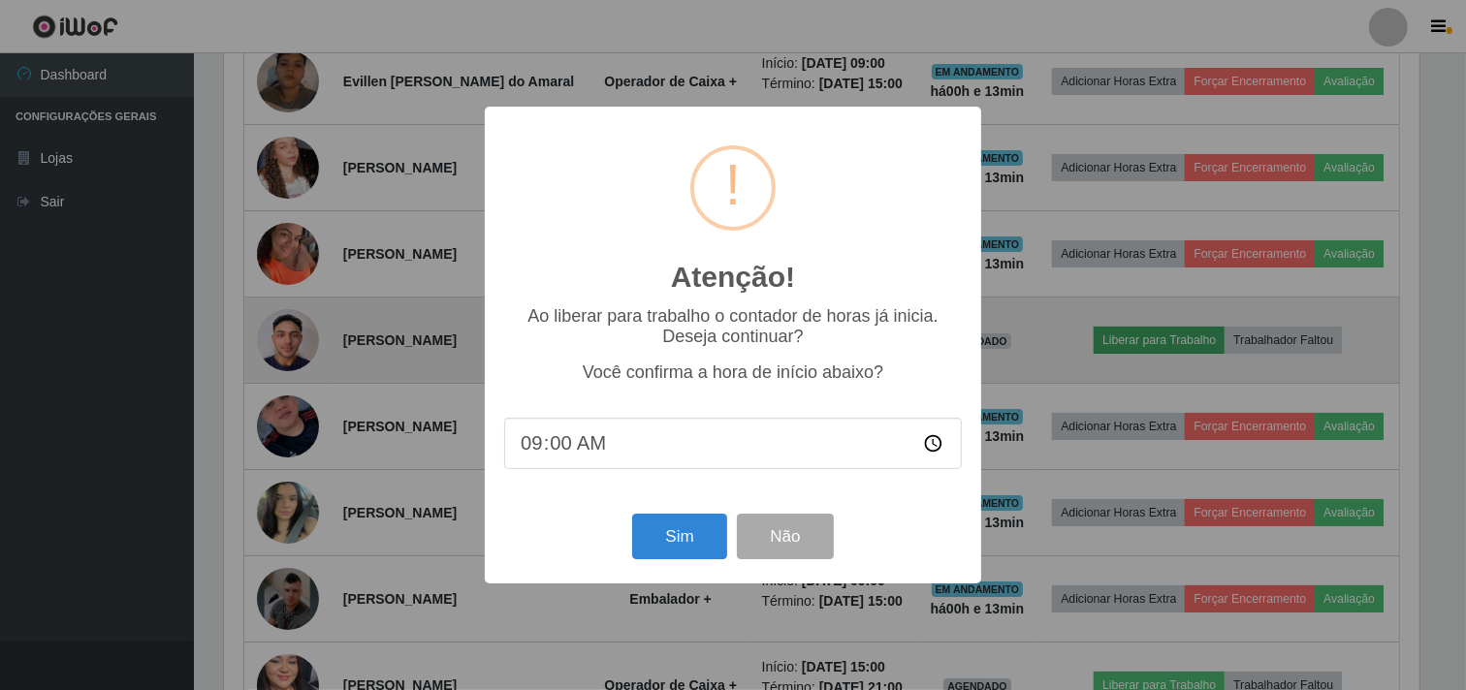
scroll to position [401, 1199]
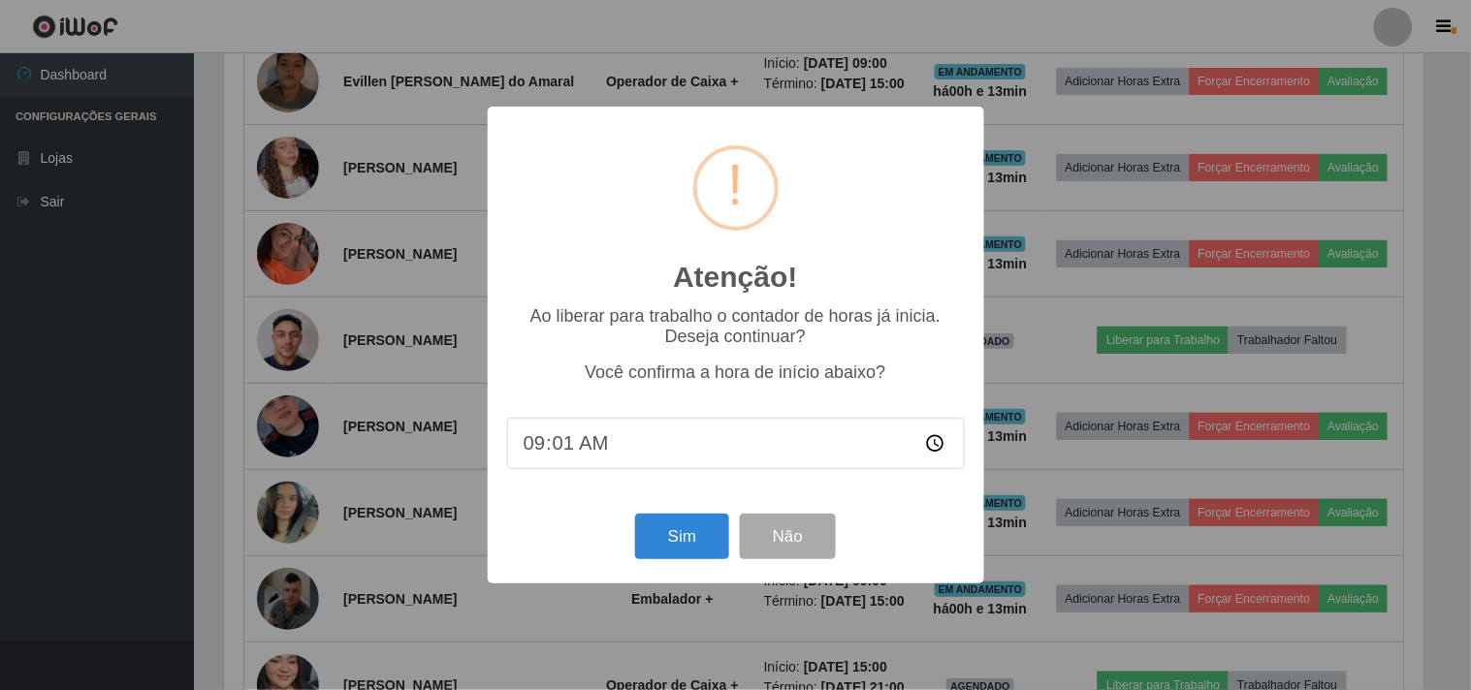
type input "09:13"
click at [685, 544] on button "Sim" at bounding box center [682, 537] width 94 height 46
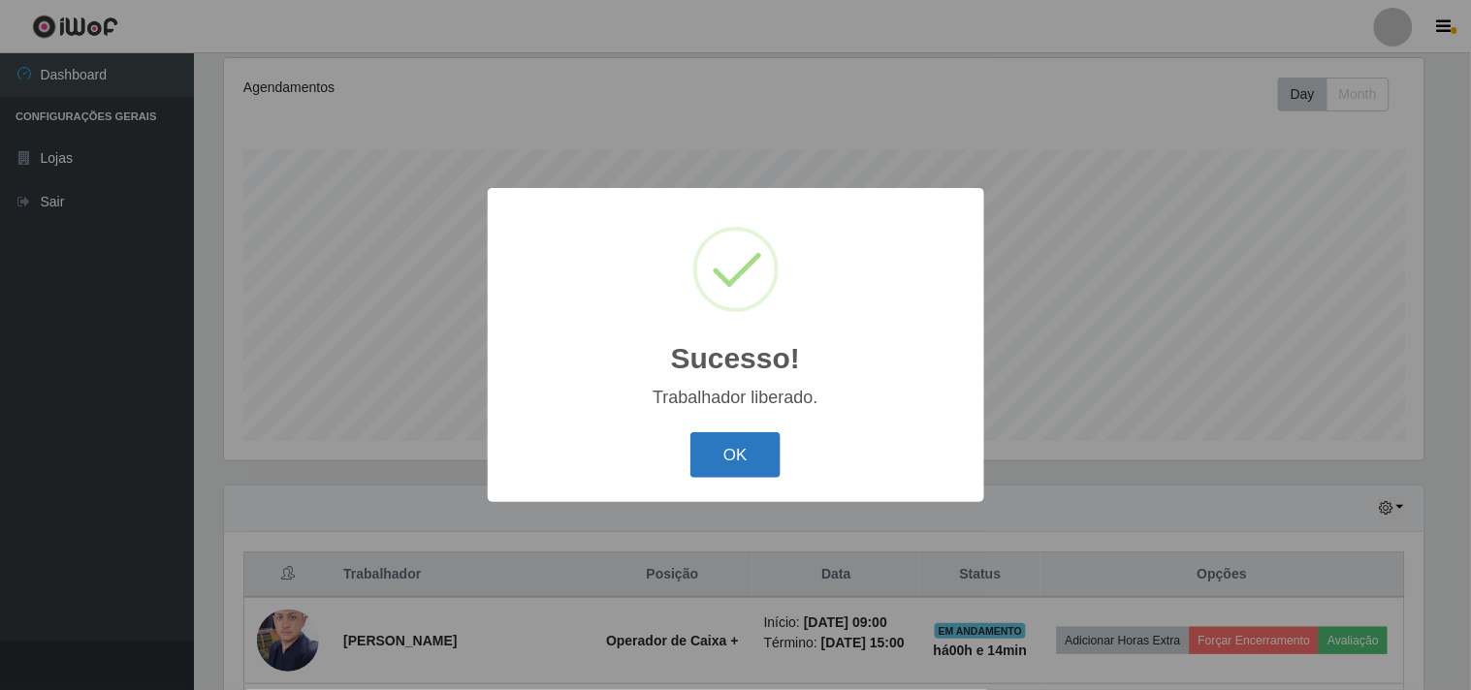
drag, startPoint x: 738, startPoint y: 442, endPoint x: 728, endPoint y: 457, distance: 17.5
click at [737, 444] on button "OK" at bounding box center [735, 455] width 90 height 46
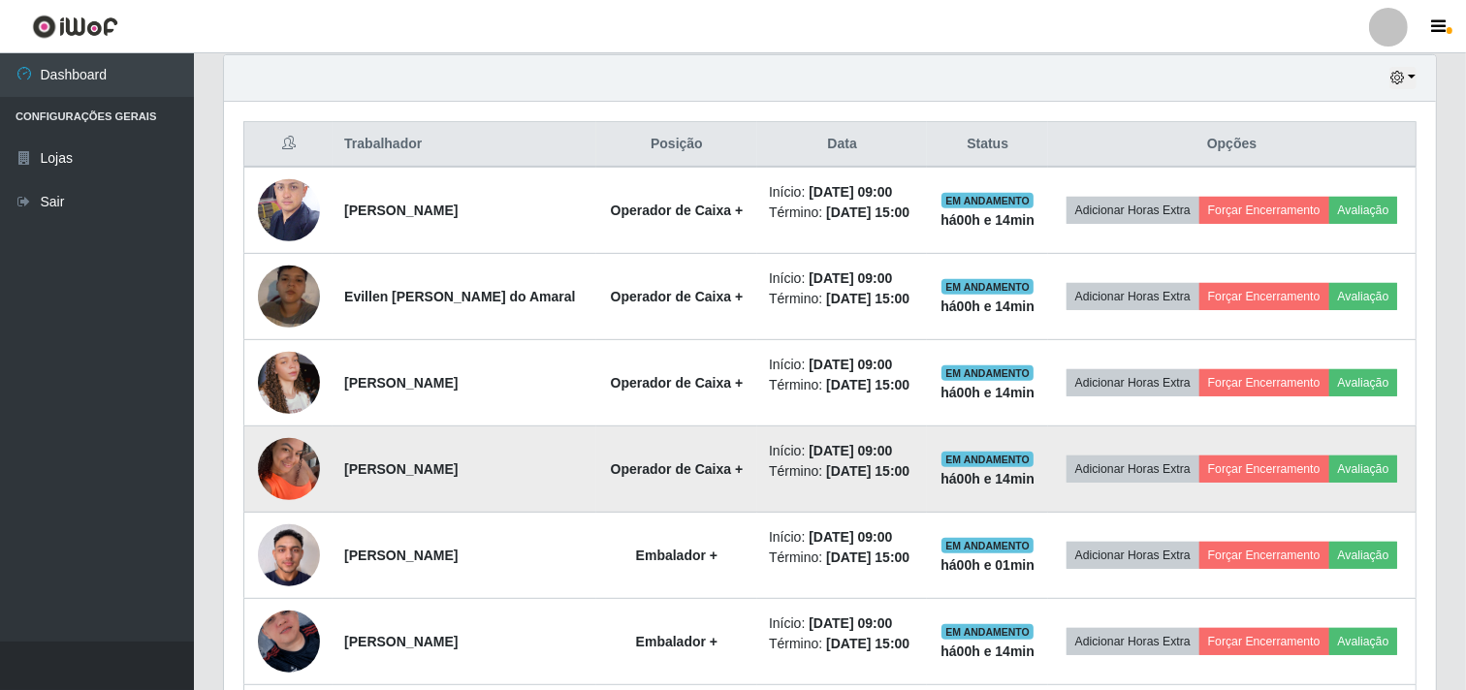
scroll to position [790, 0]
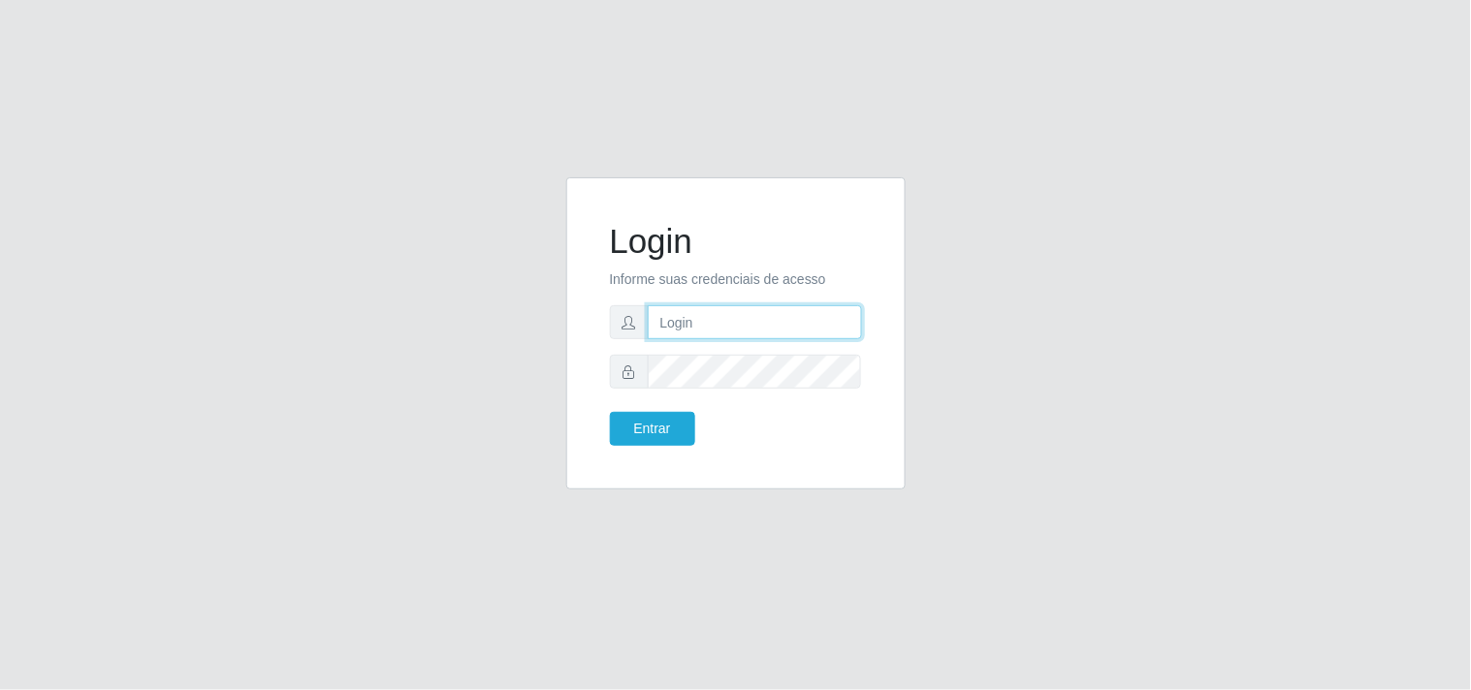
type input "thiagorafaela1205@outlook.com"
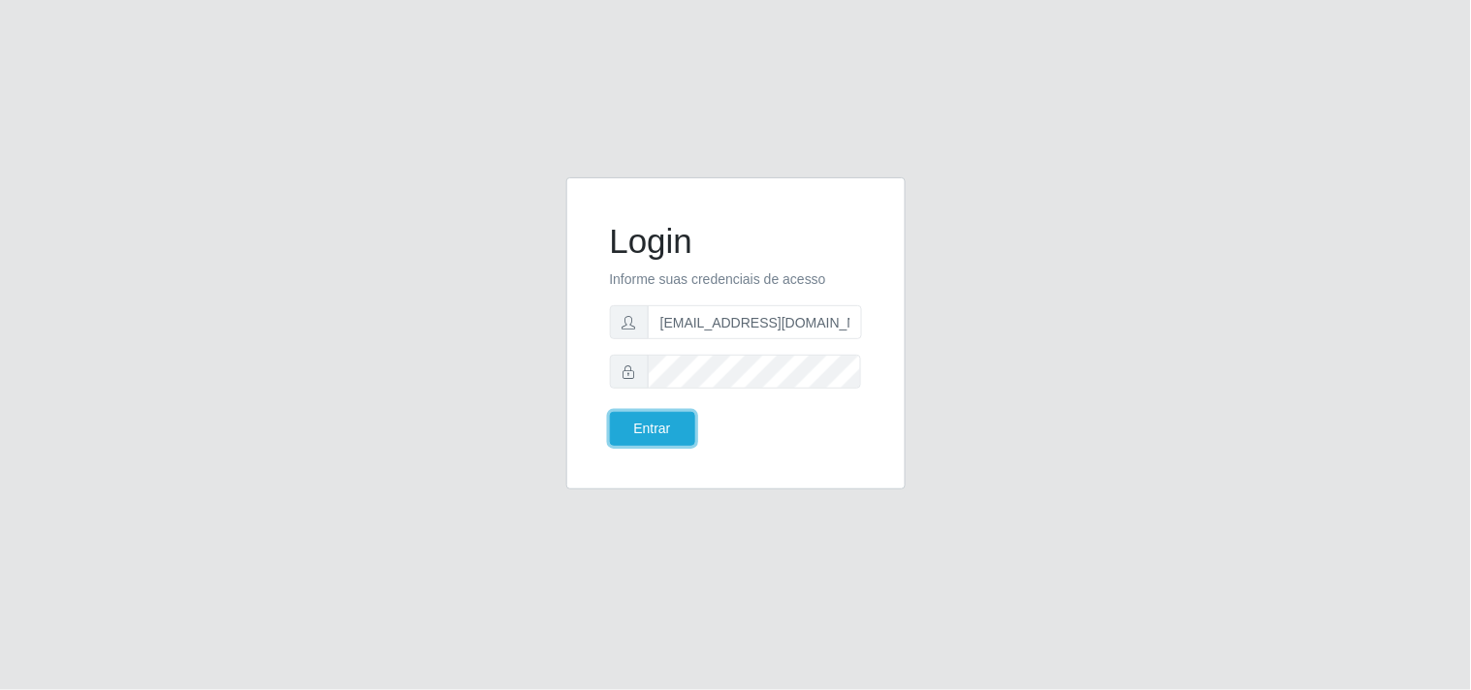
click at [652, 421] on button "Entrar" at bounding box center [652, 429] width 85 height 34
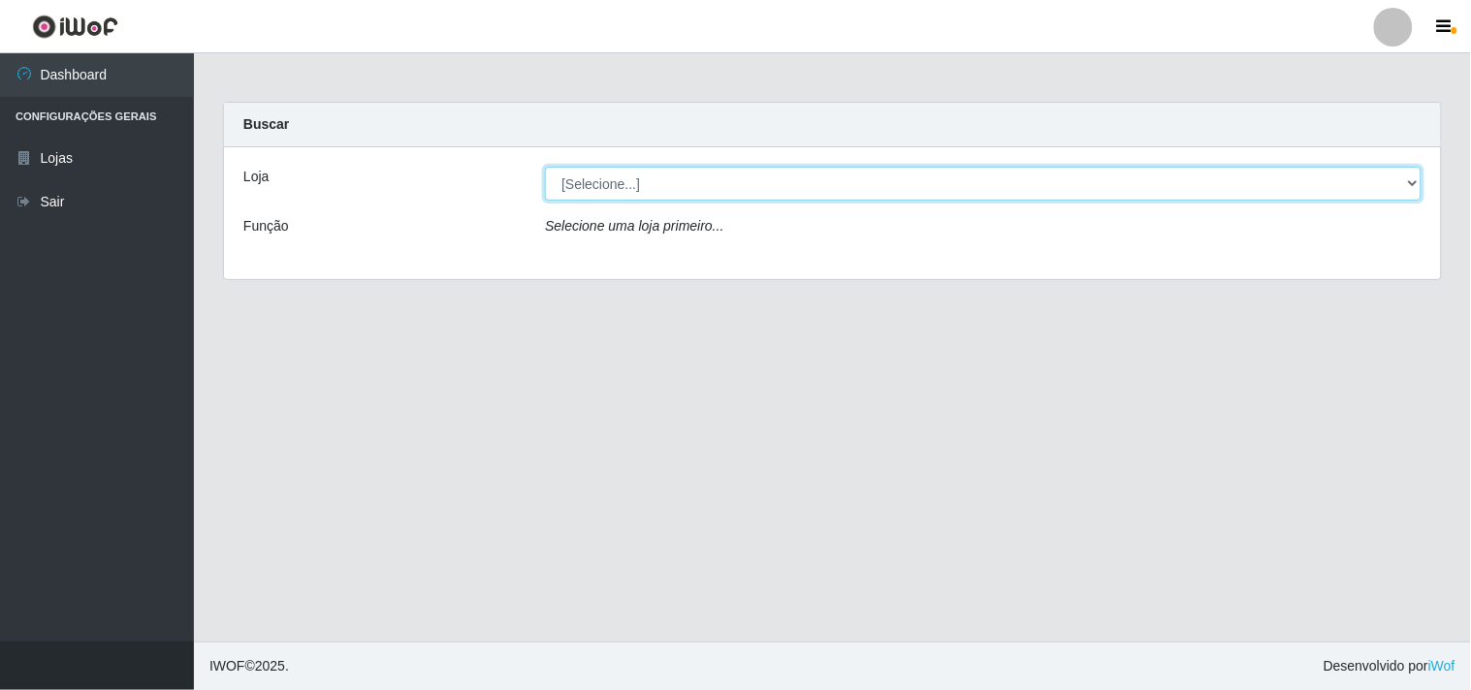
click at [1409, 181] on select "[Selecione...] Hiper Queiroz - Boa Vista" at bounding box center [983, 184] width 876 height 34
select select "514"
click at [545, 167] on select "[Selecione...] Hiper Queiroz - Boa Vista" at bounding box center [983, 184] width 876 height 34
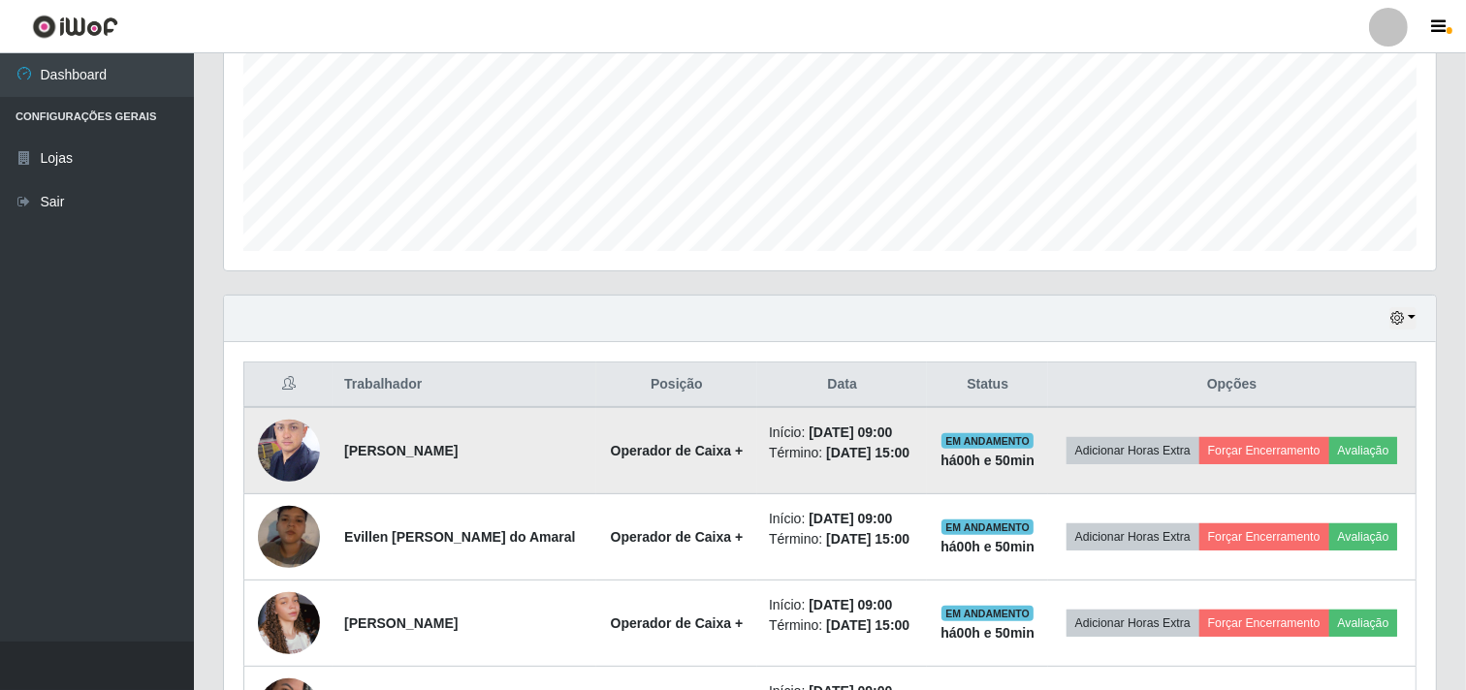
scroll to position [430, 0]
